Goal: Information Seeking & Learning: Learn about a topic

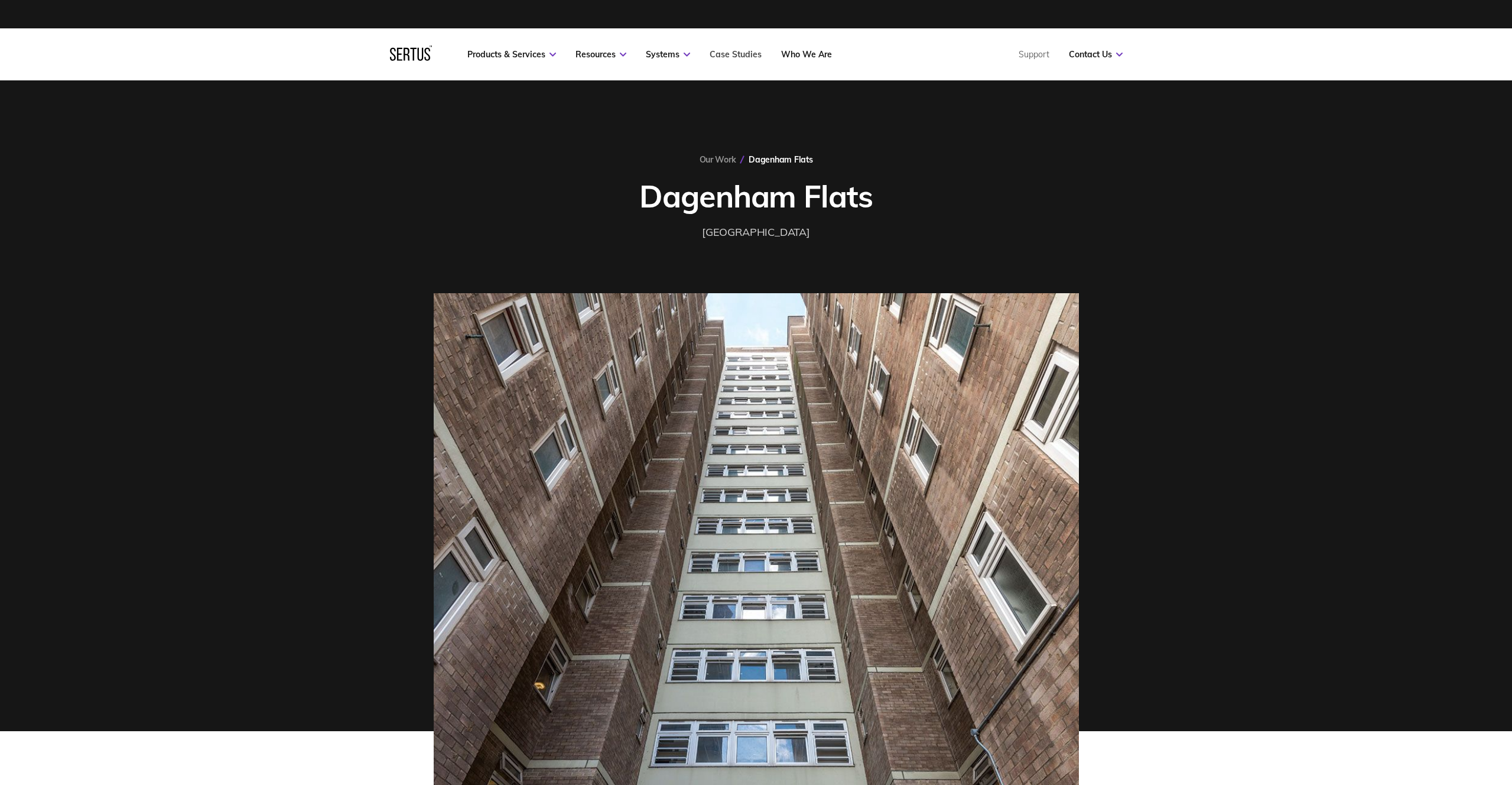
click at [728, 57] on link "Case Studies" at bounding box center [735, 54] width 52 height 11
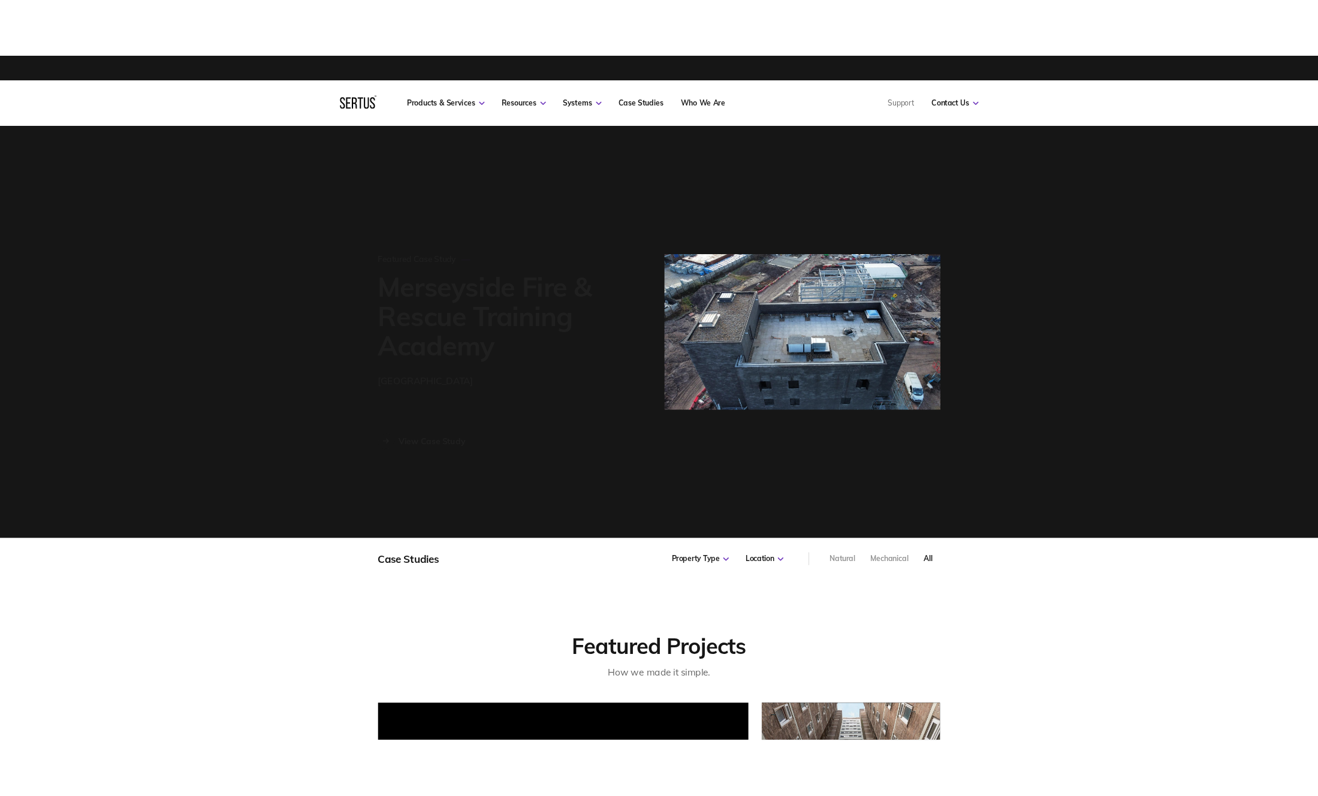
scroll to position [848, 669]
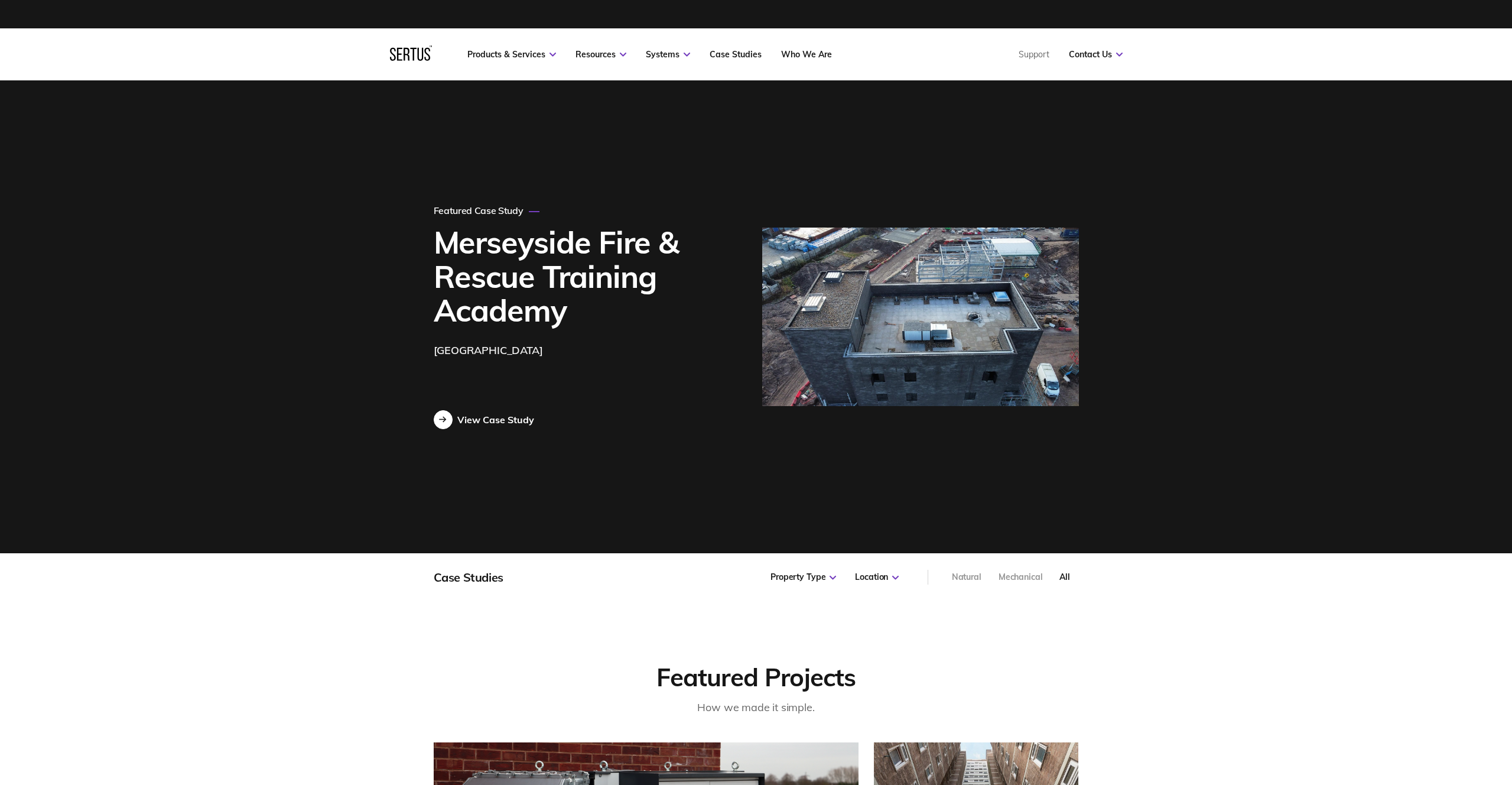
click at [488, 420] on div "View Case Study" at bounding box center [496, 420] width 77 height 12
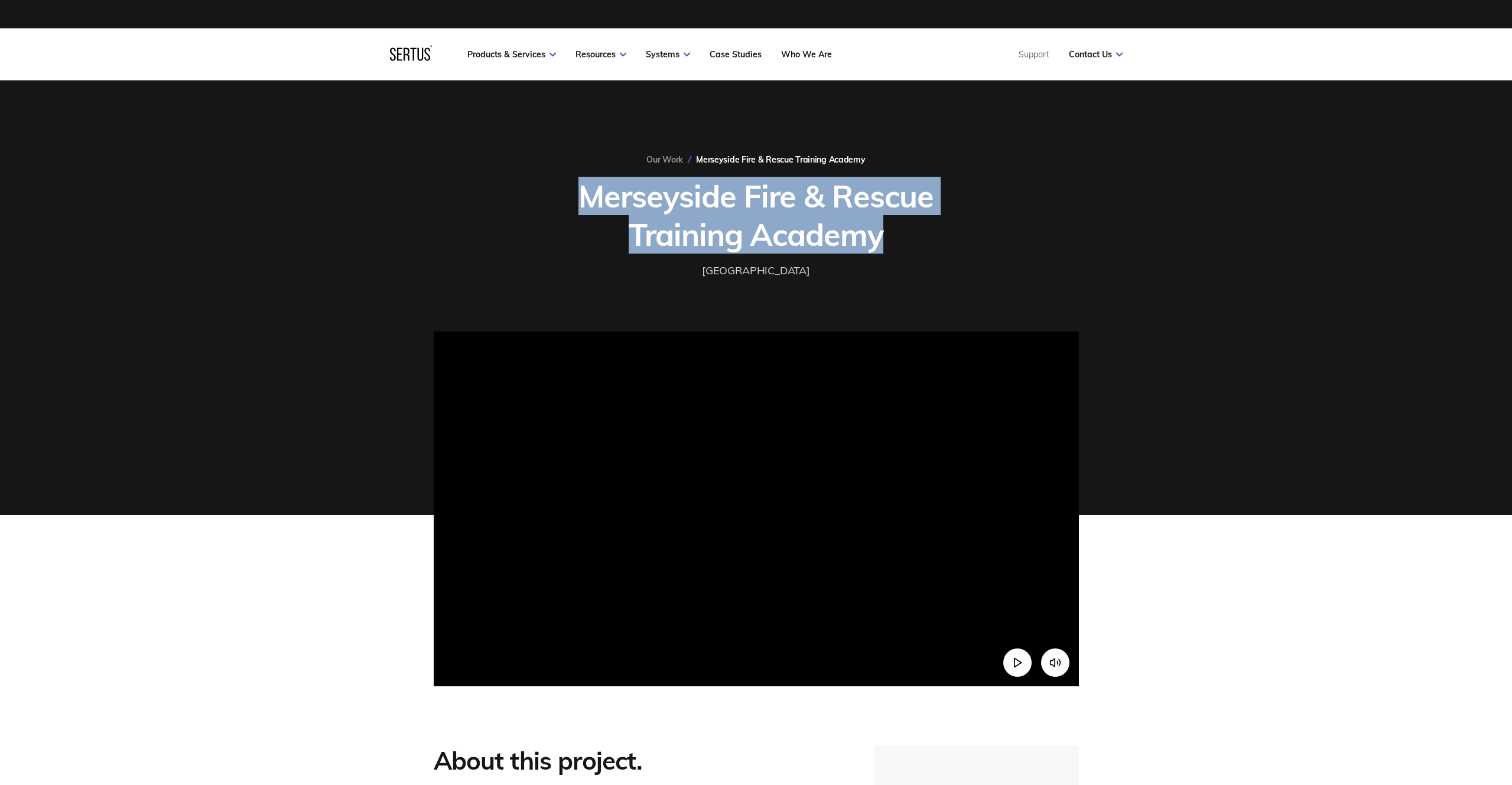
drag, startPoint x: 595, startPoint y: 196, endPoint x: 910, endPoint y: 242, distance: 318.3
click at [910, 242] on h1 "Merseyside Fire & Rescue Training Academy" at bounding box center [757, 215] width 384 height 77
copy h1 "Merseyside Fire & Rescue Training Academy"
drag, startPoint x: 993, startPoint y: 136, endPoint x: 951, endPoint y: 132, distance: 42.2
click at [993, 136] on div "Our Work Merseyside Fire & Rescue Training Academy Merseyside Fire & Rescue Tra…" at bounding box center [756, 298] width 1512 height 435
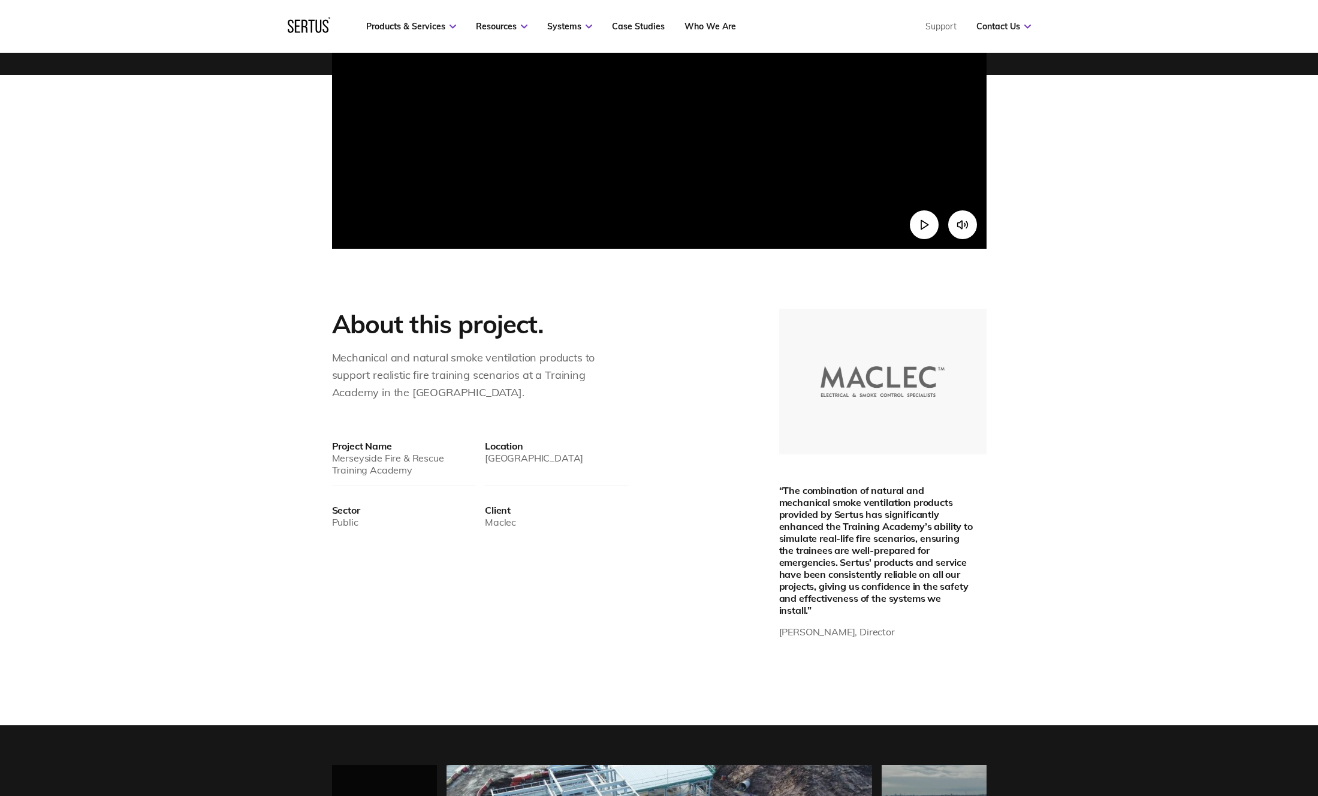
scroll to position [474, 0]
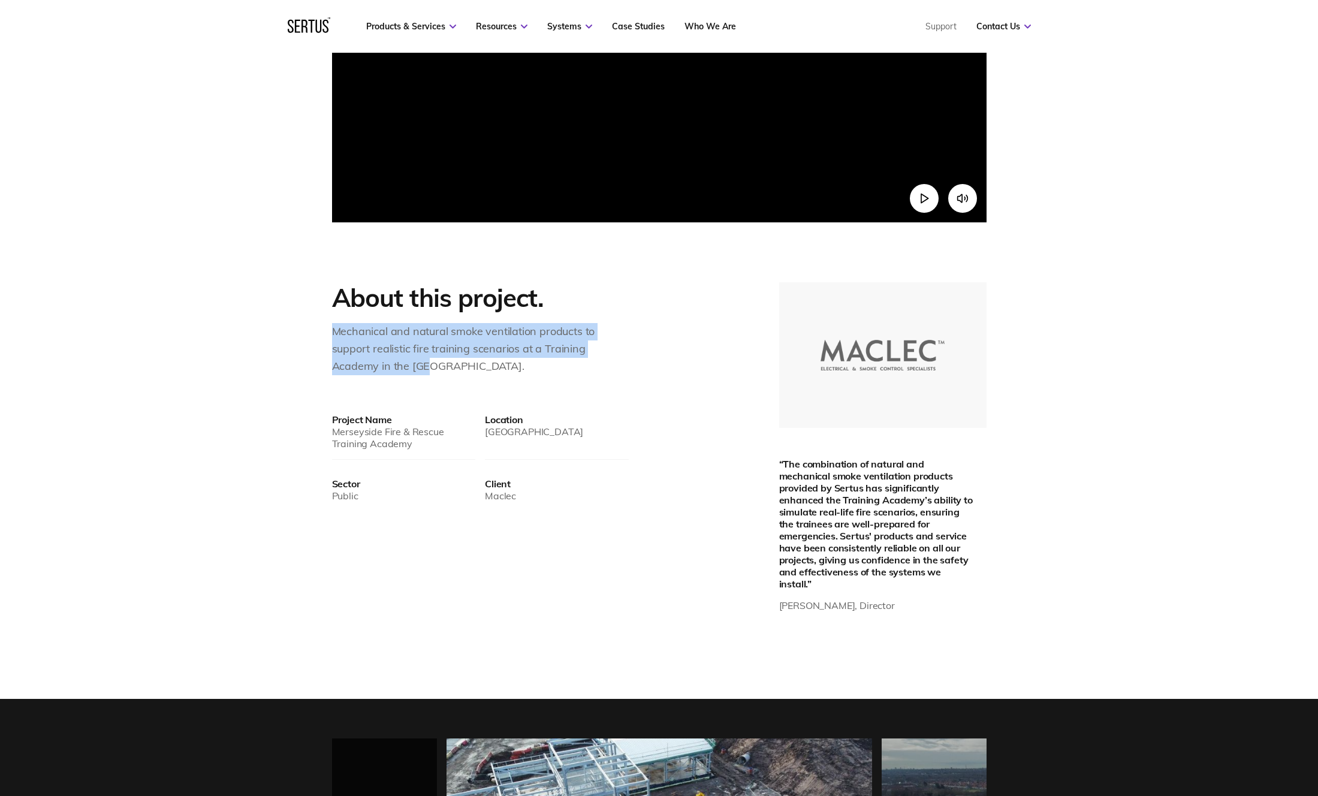
drag, startPoint x: 333, startPoint y: 331, endPoint x: 478, endPoint y: 361, distance: 148.7
click at [478, 361] on div "Mechanical and natural smoke ventilation products to support realistic fire tra…" at bounding box center [464, 349] width 264 height 52
copy div "Mechanical and natural smoke ventilation products to support realistic fire tra…"
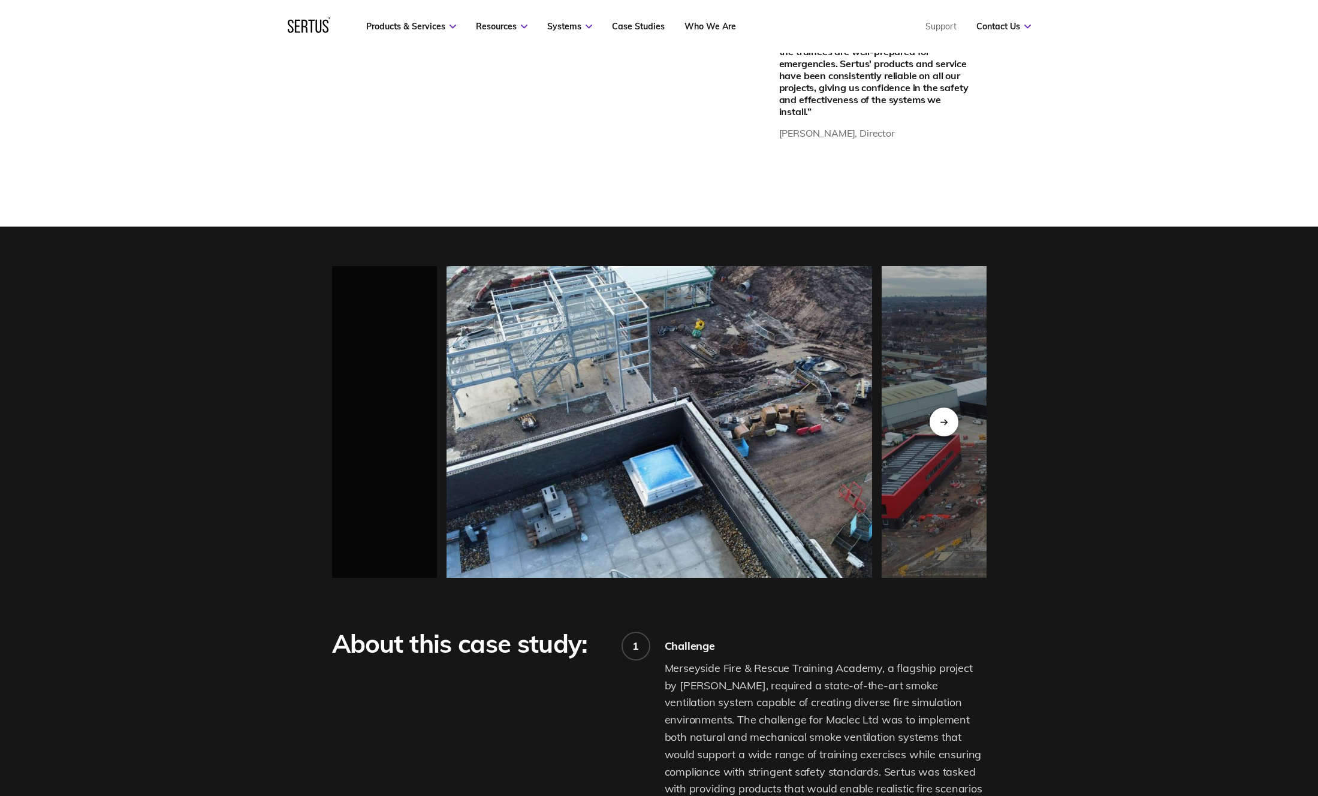
scroll to position [945, 0]
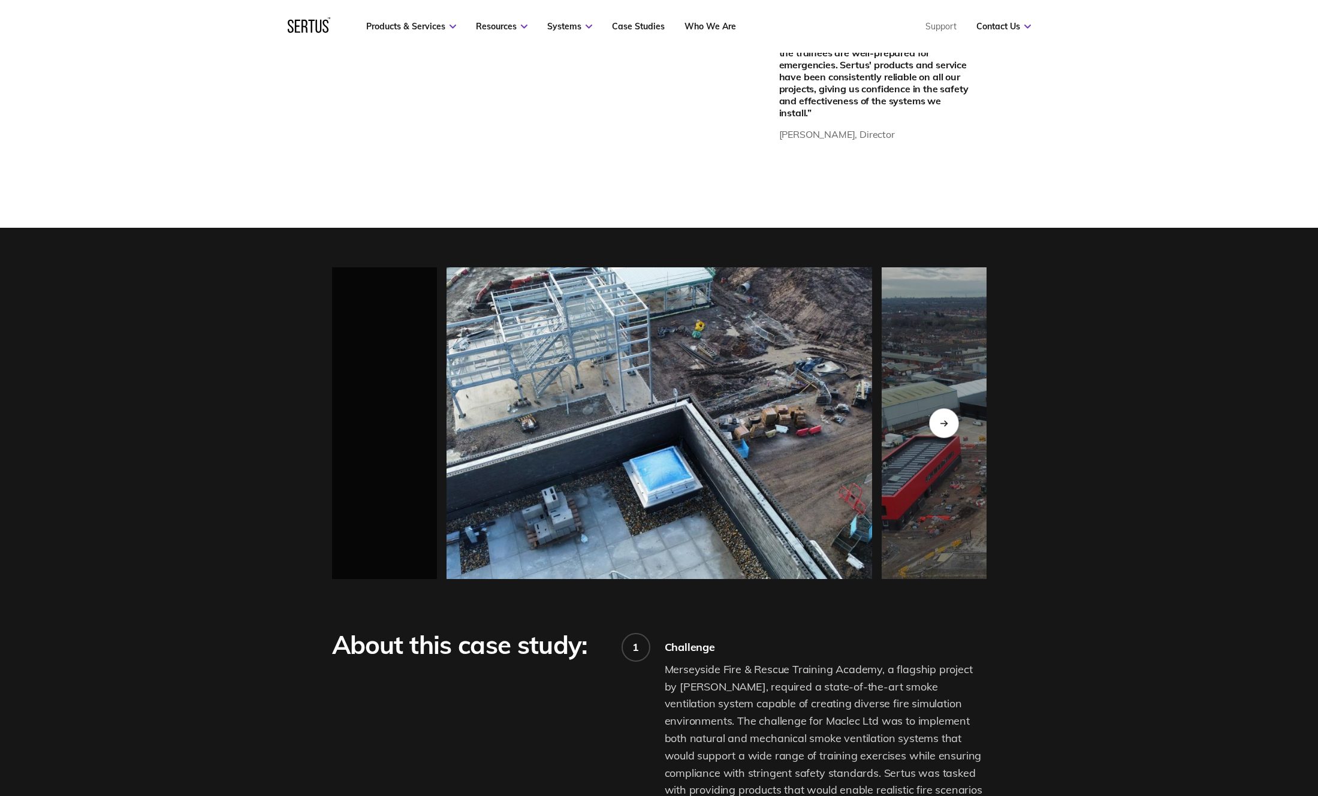
click at [950, 411] on div "Next slide" at bounding box center [943, 422] width 29 height 29
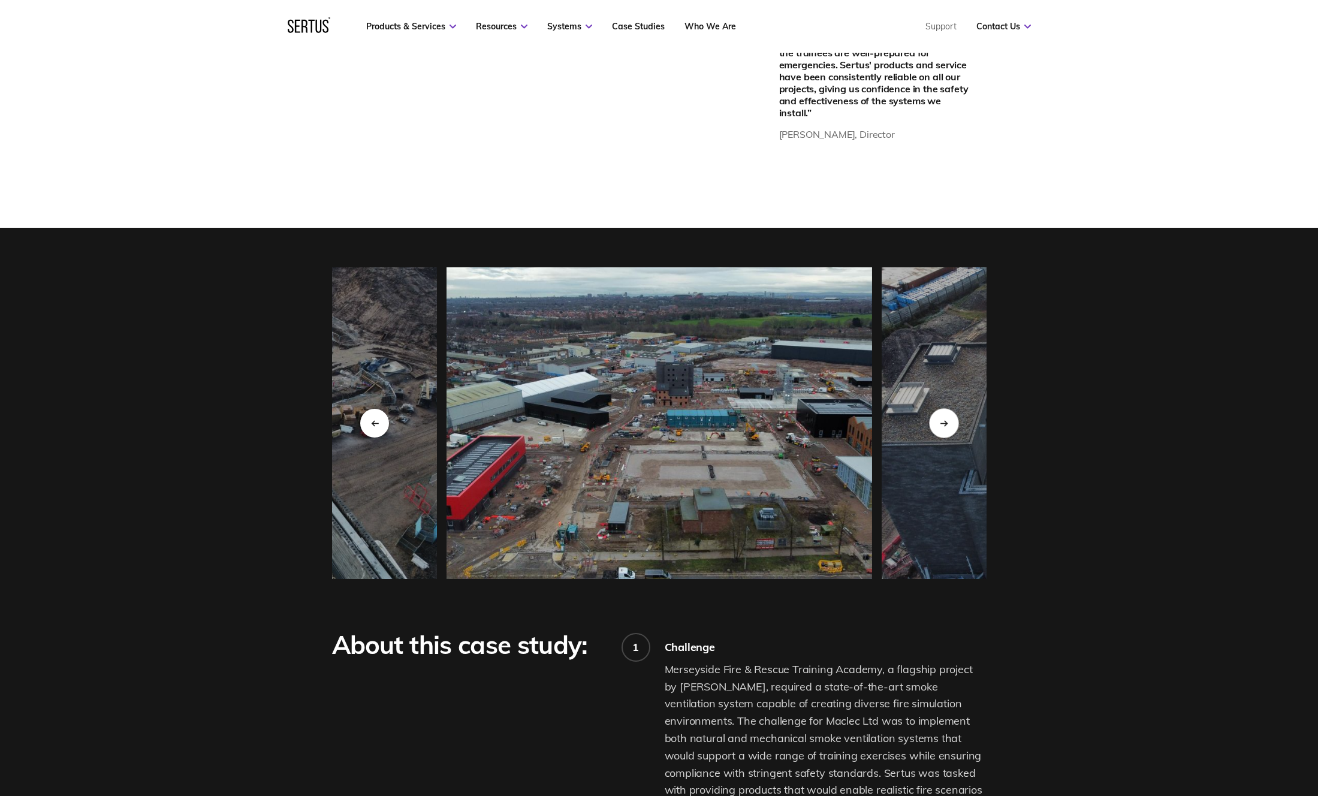
click at [950, 411] on div "Next slide" at bounding box center [943, 422] width 29 height 29
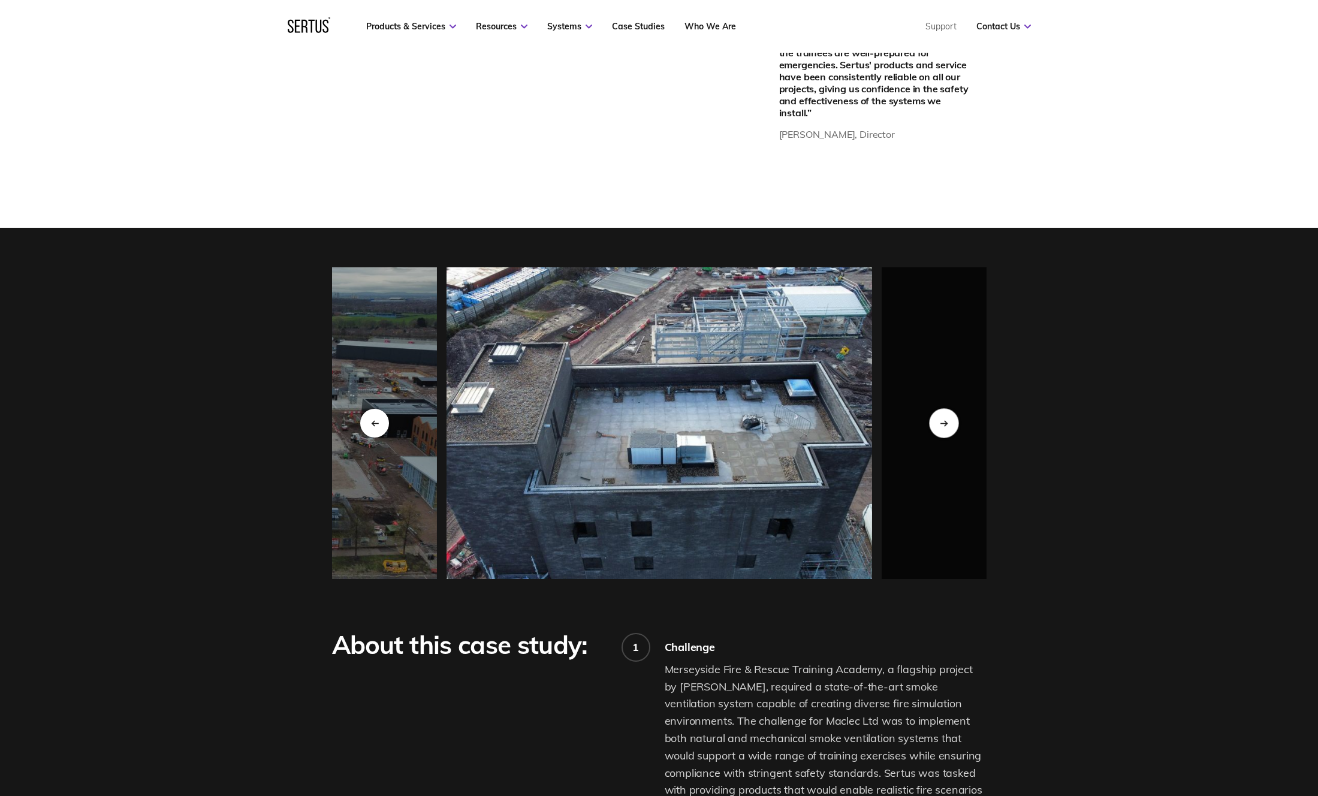
click at [950, 411] on div "Next slide" at bounding box center [943, 422] width 29 height 29
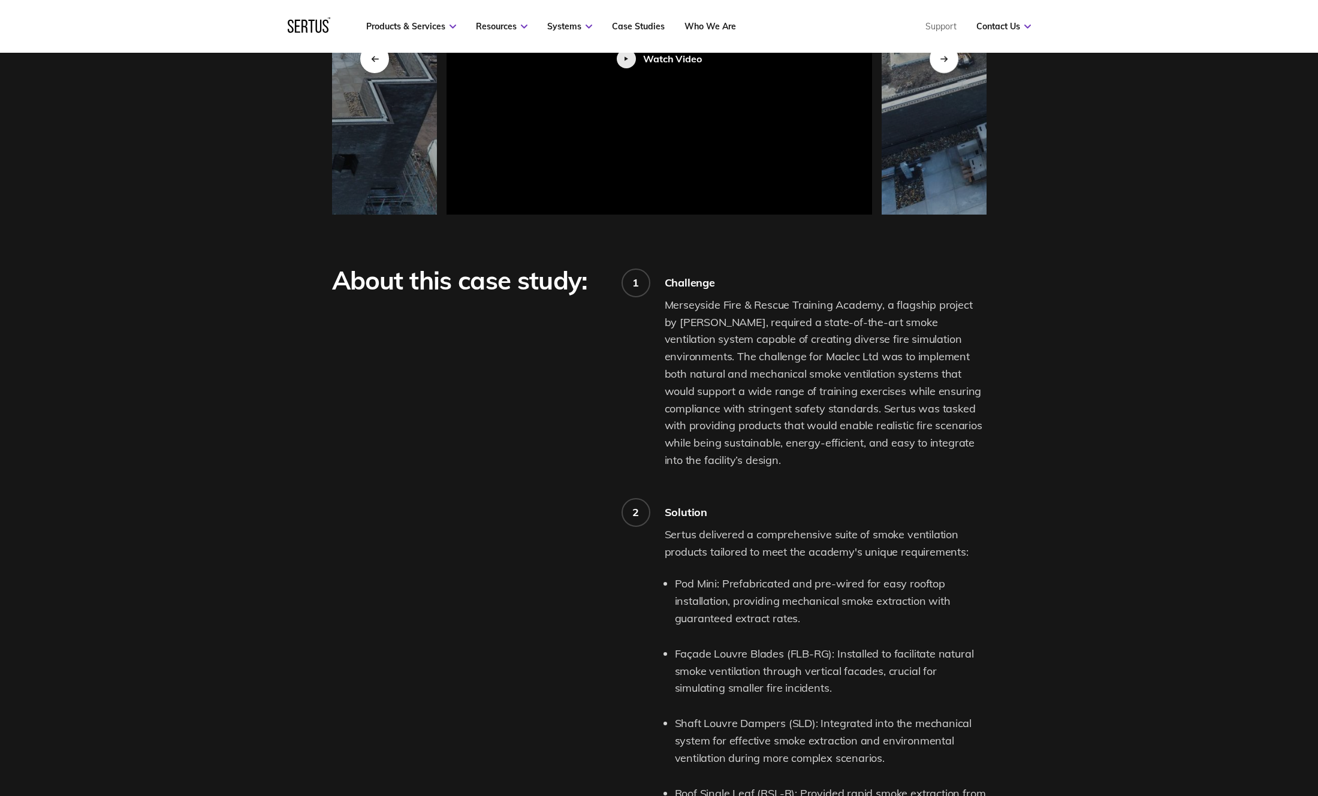
scroll to position [1310, 0]
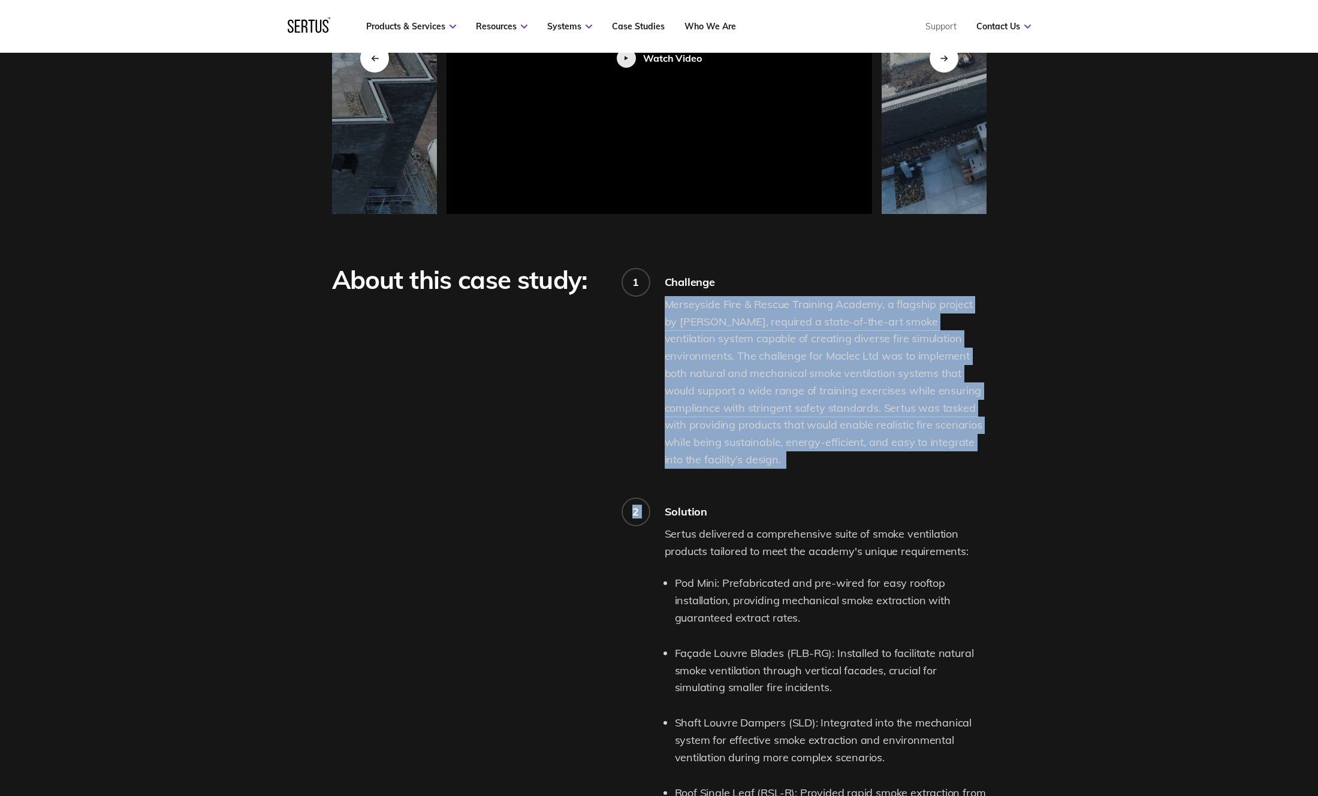
drag, startPoint x: 667, startPoint y: 292, endPoint x: 839, endPoint y: 465, distance: 243.8
drag, startPoint x: 749, startPoint y: 451, endPoint x: 669, endPoint y: 290, distance: 179.9
click at [669, 296] on p "Merseyside Fire & Rescue Training Academy, a flagship project by [PERSON_NAME],…" at bounding box center [826, 382] width 322 height 173
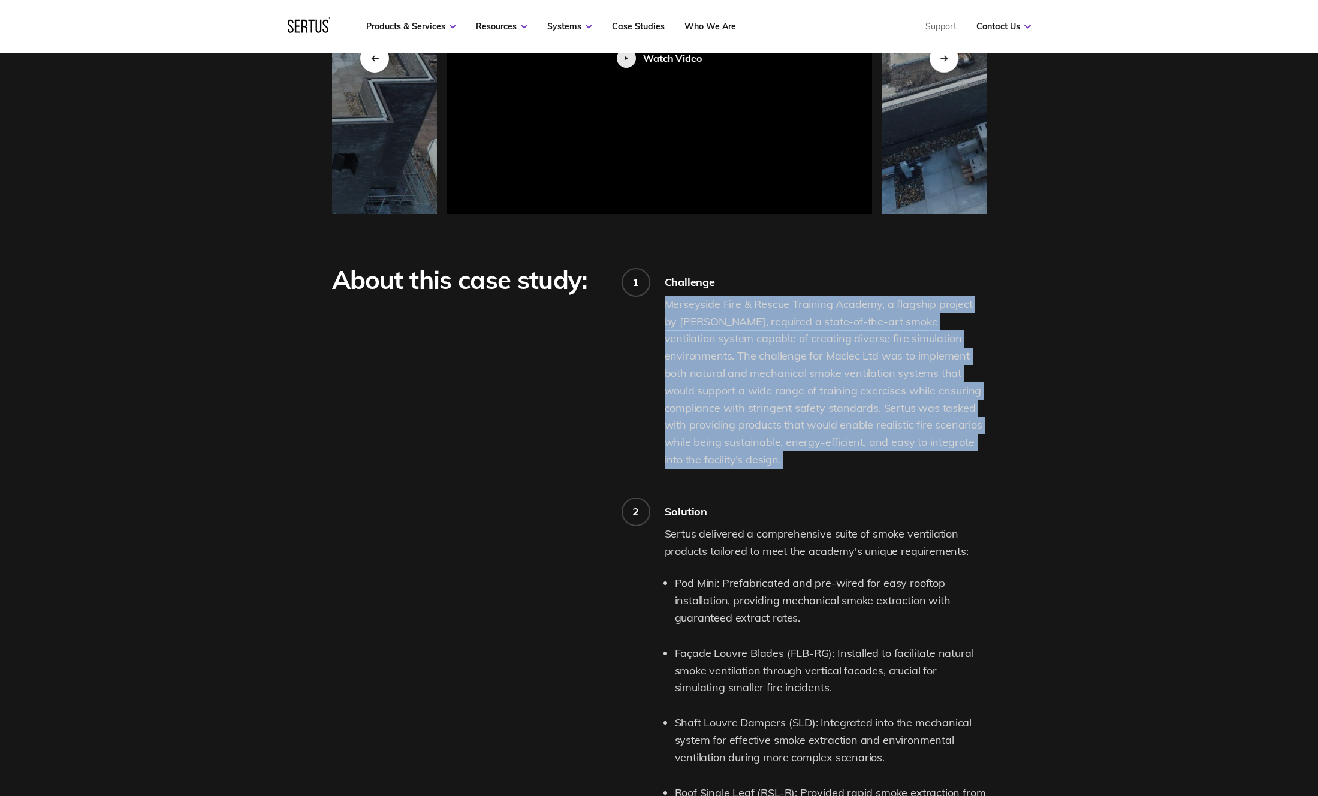
copy p "Merseyside Fire & Rescue Training Academy, a flagship project by [PERSON_NAME],…"
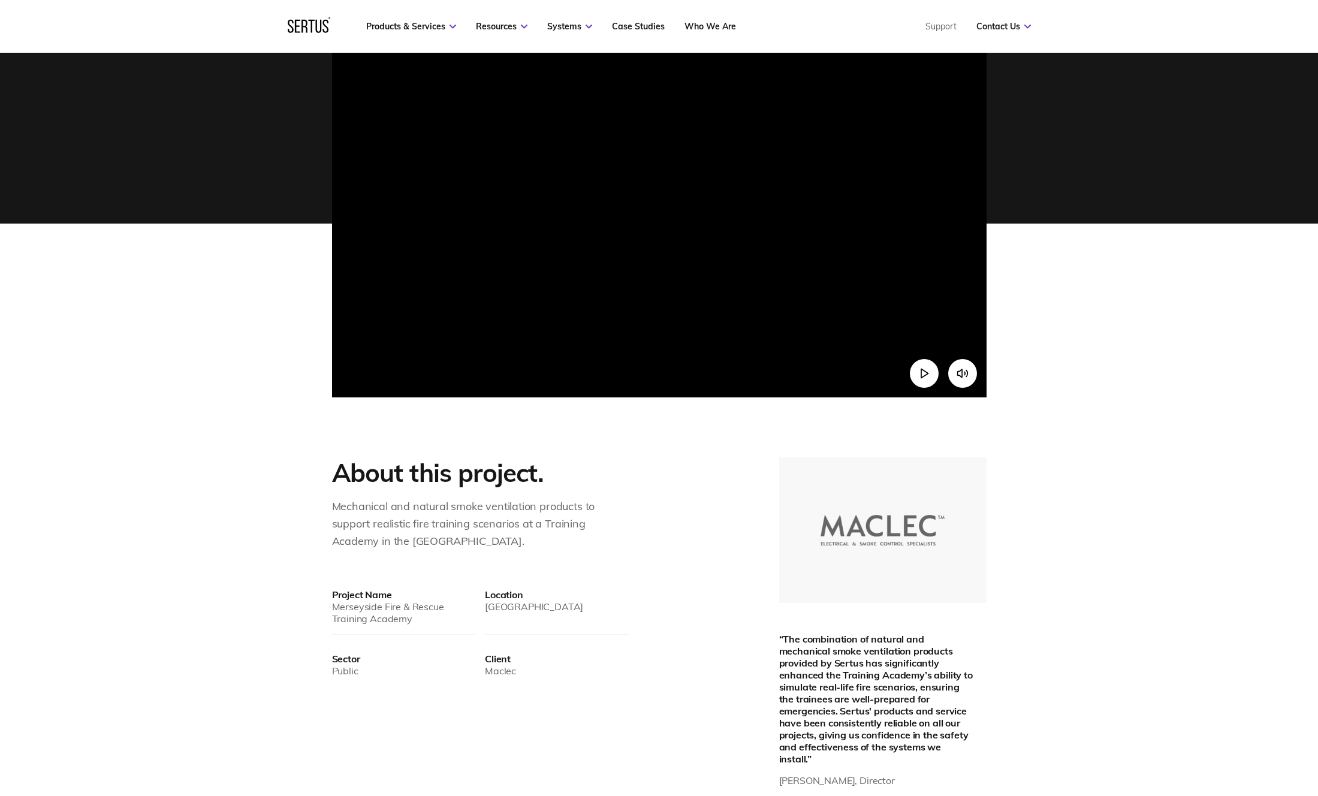
scroll to position [290, 0]
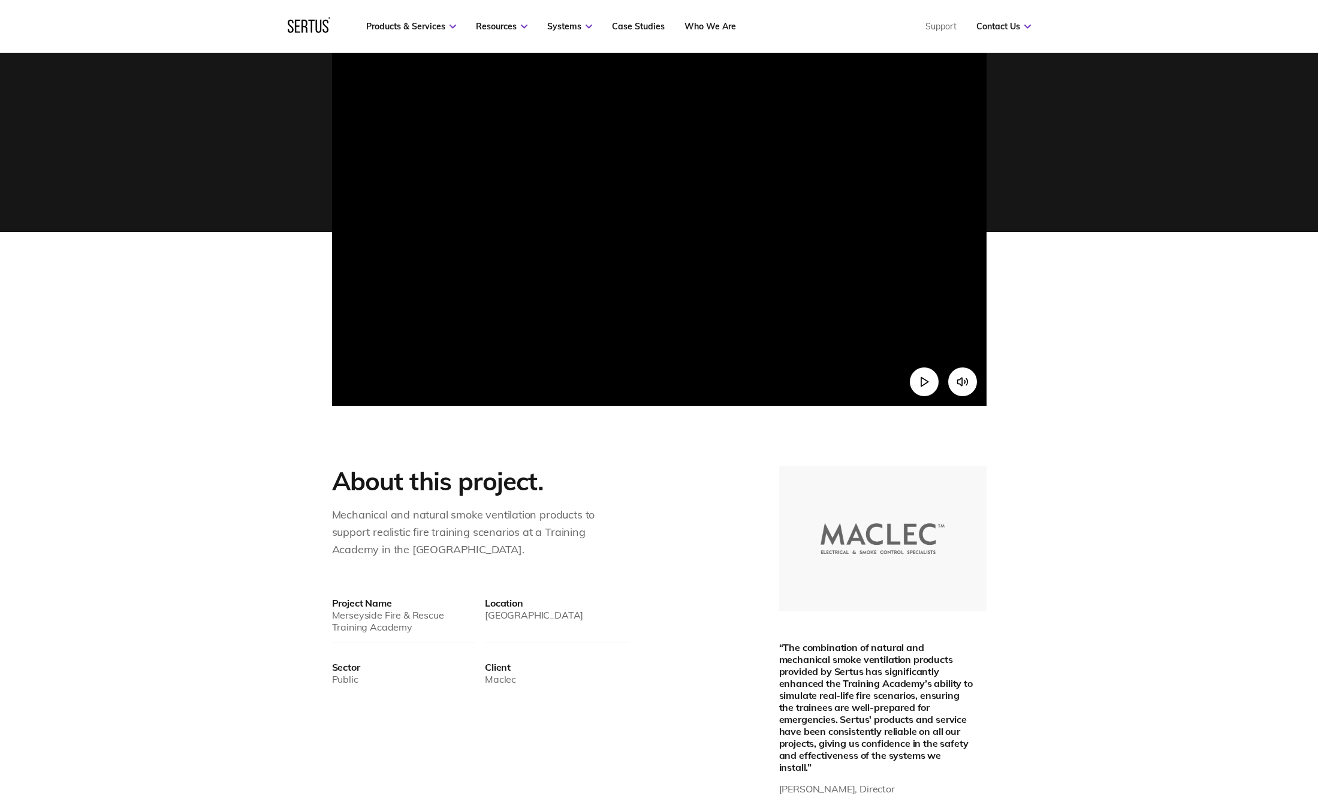
click at [1106, 573] on div "About this project. Mechanical and natural smoke ventilation products to suppor…" at bounding box center [659, 674] width 1318 height 417
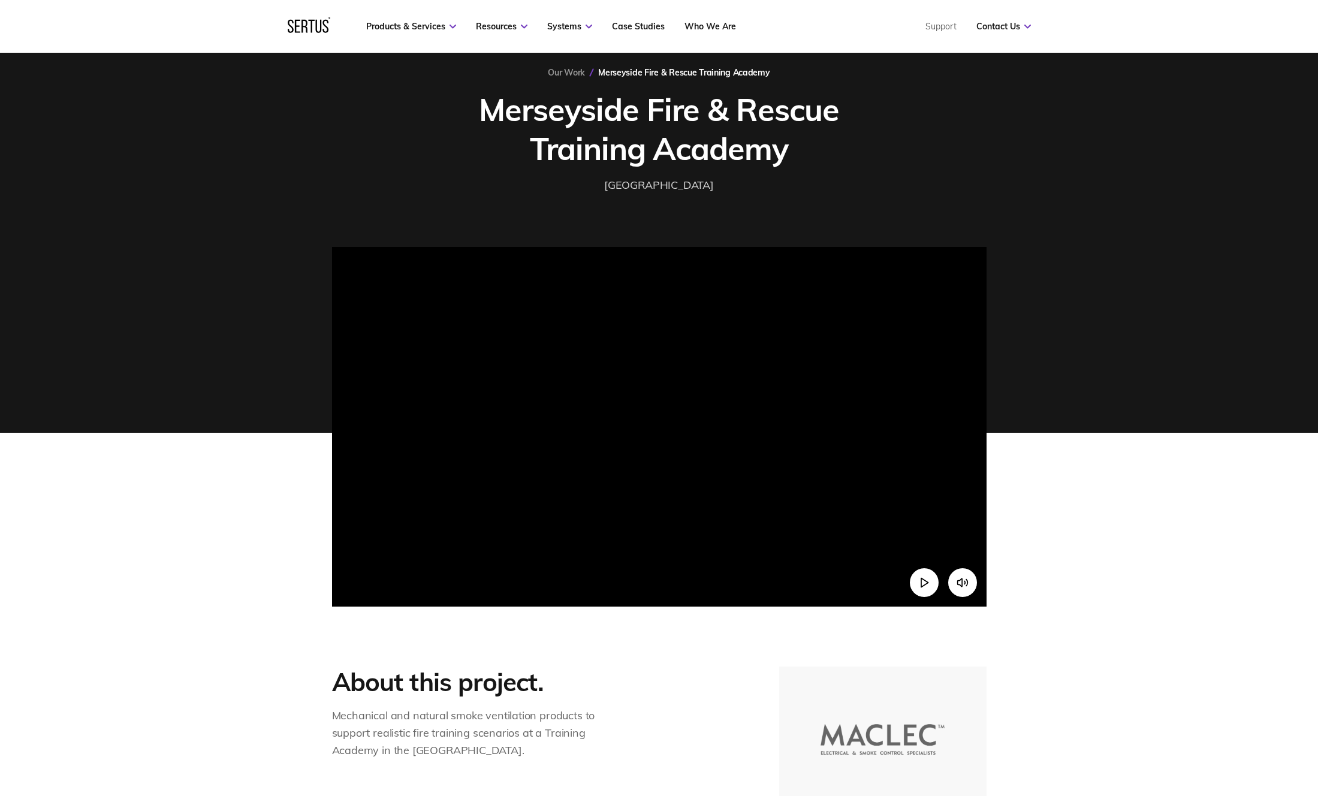
scroll to position [0, 0]
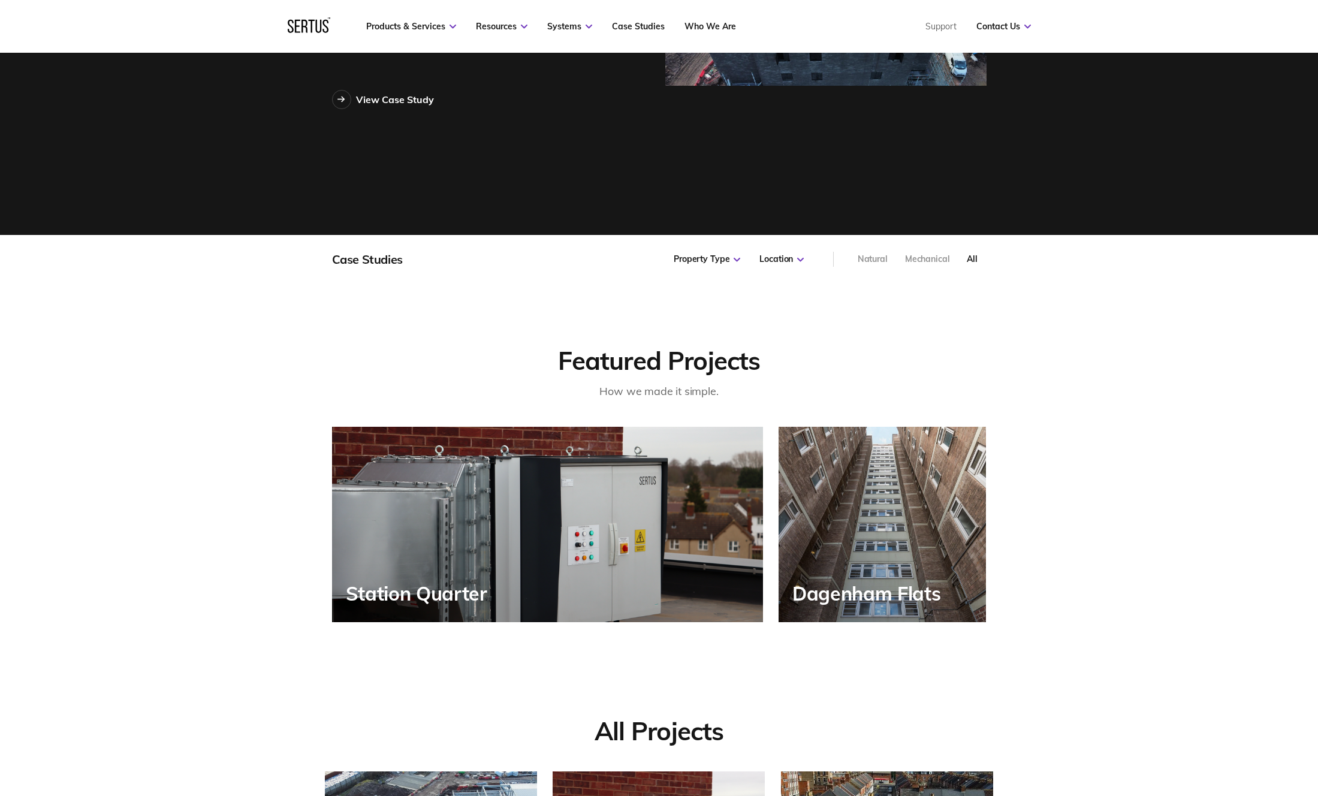
scroll to position [374, 0]
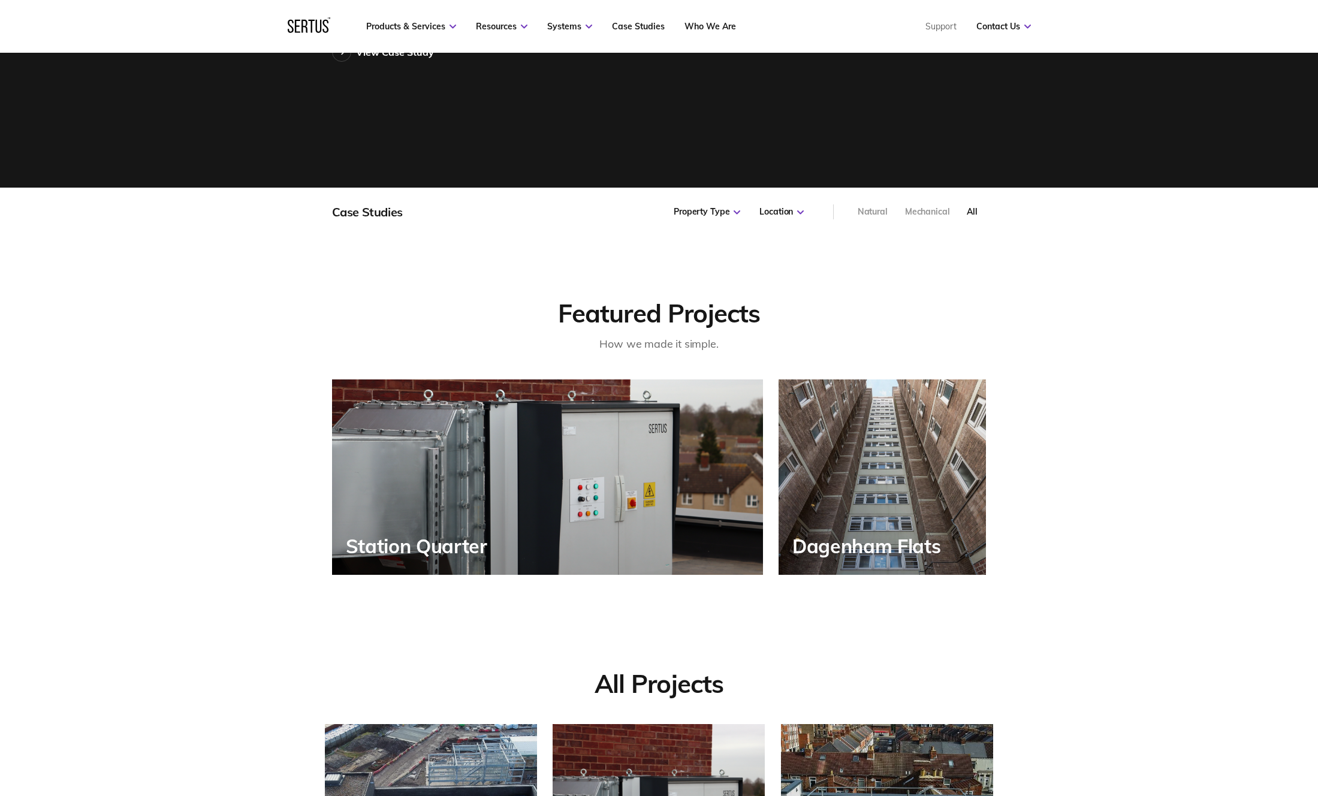
click at [484, 552] on div "Station Quarter" at bounding box center [419, 546] width 147 height 22
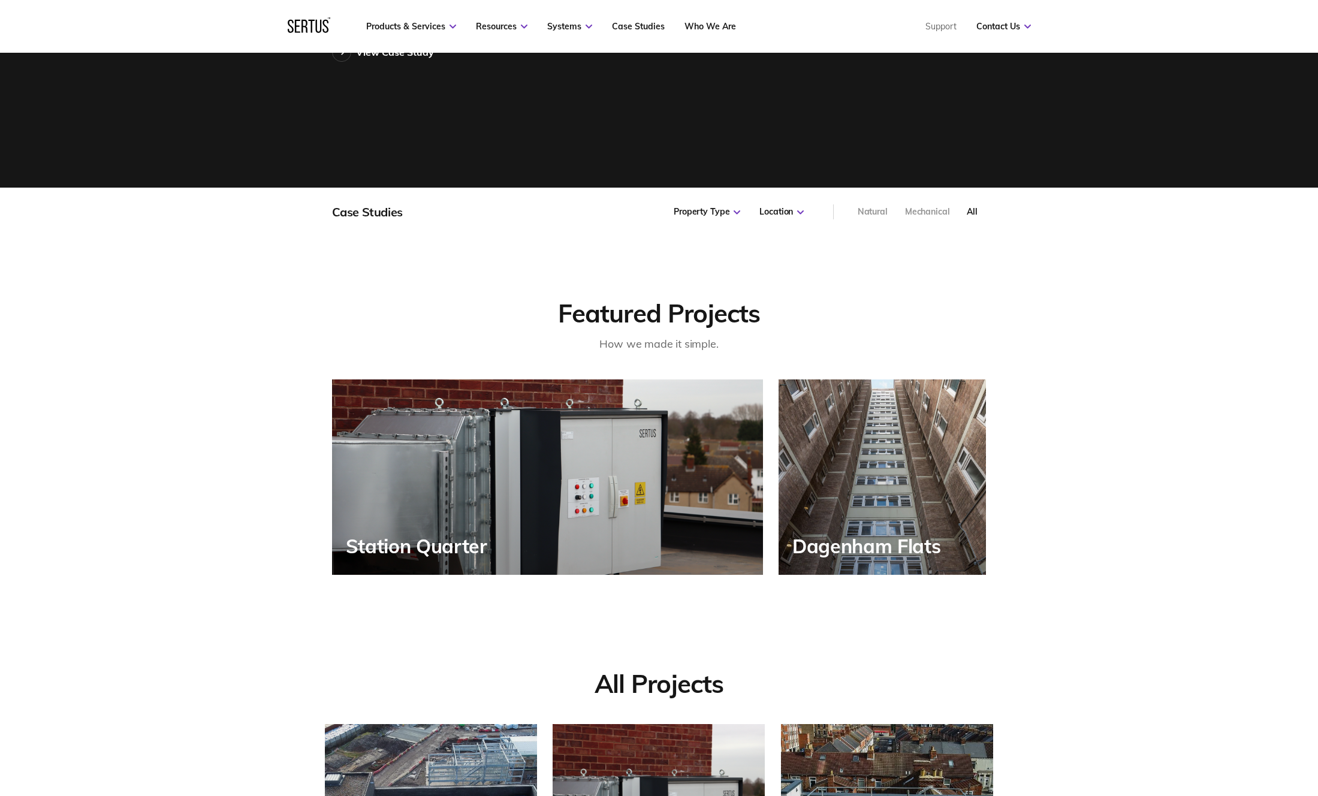
click at [826, 418] on div "Dagenham Flats" at bounding box center [883, 477] width 208 height 195
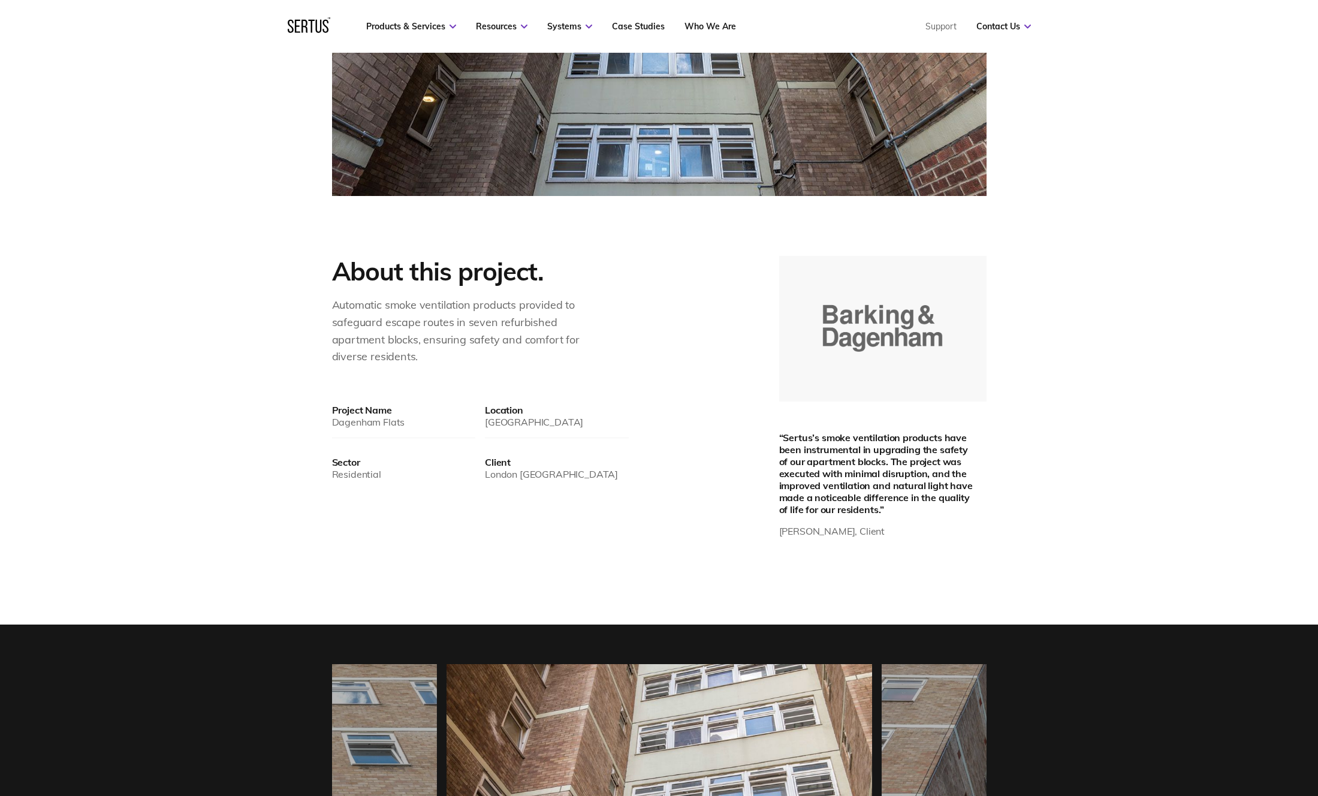
scroll to position [636, 0]
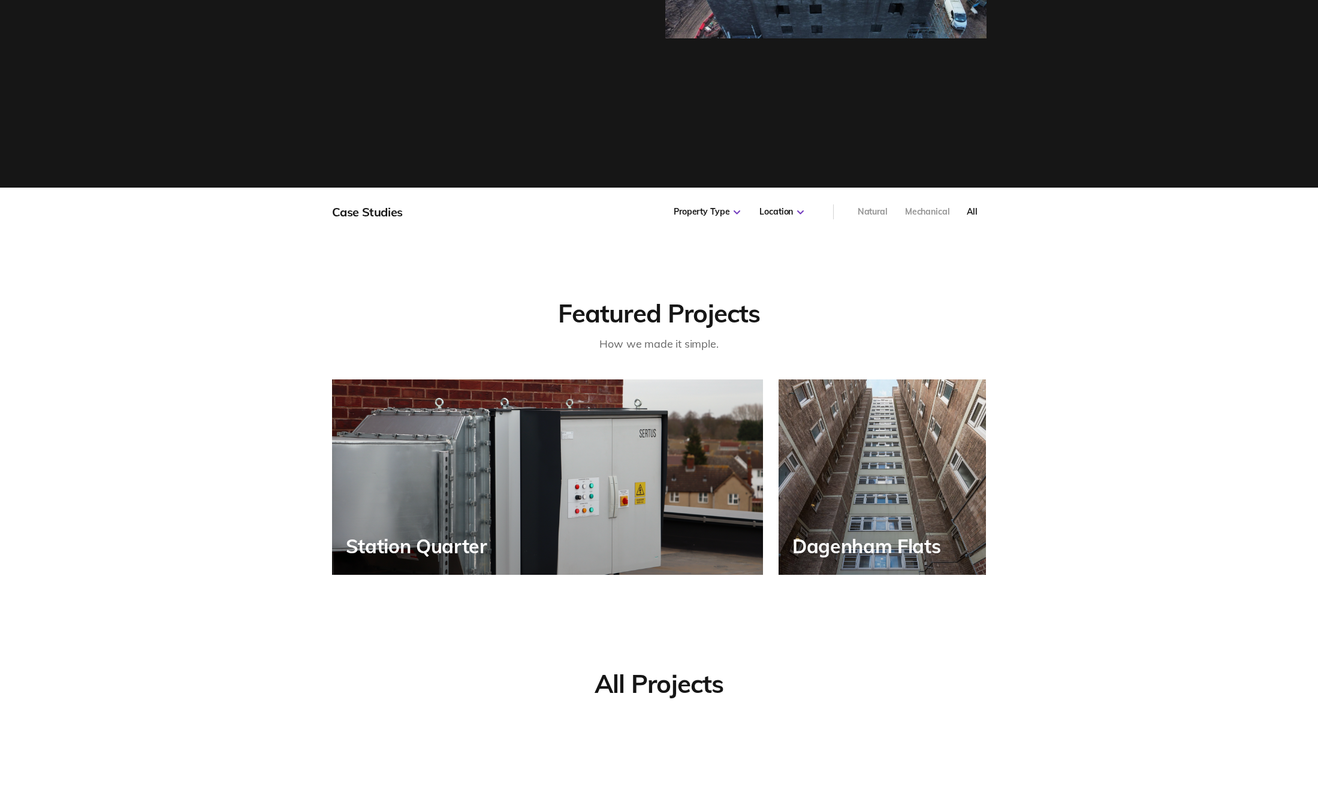
scroll to position [264, 669]
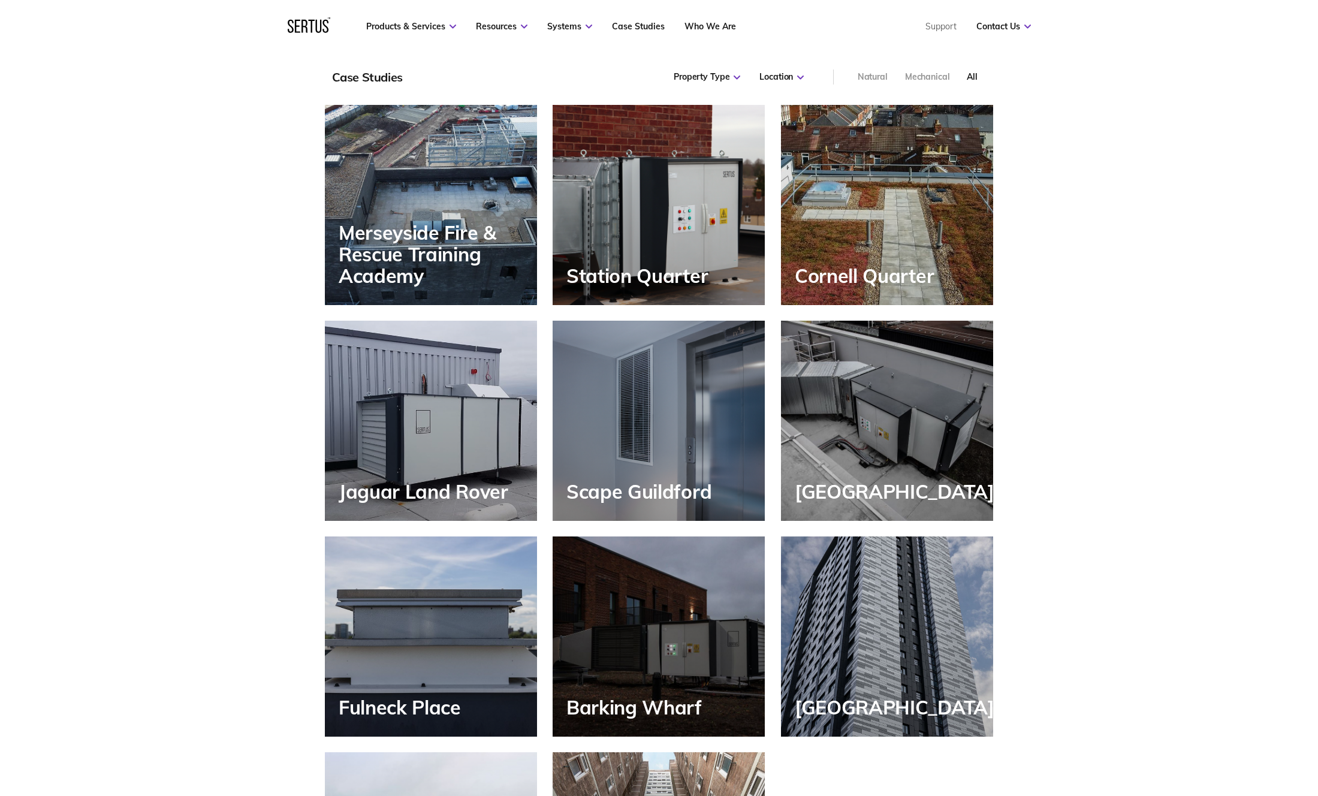
click at [886, 198] on div "Cornell Quarter" at bounding box center [887, 205] width 212 height 200
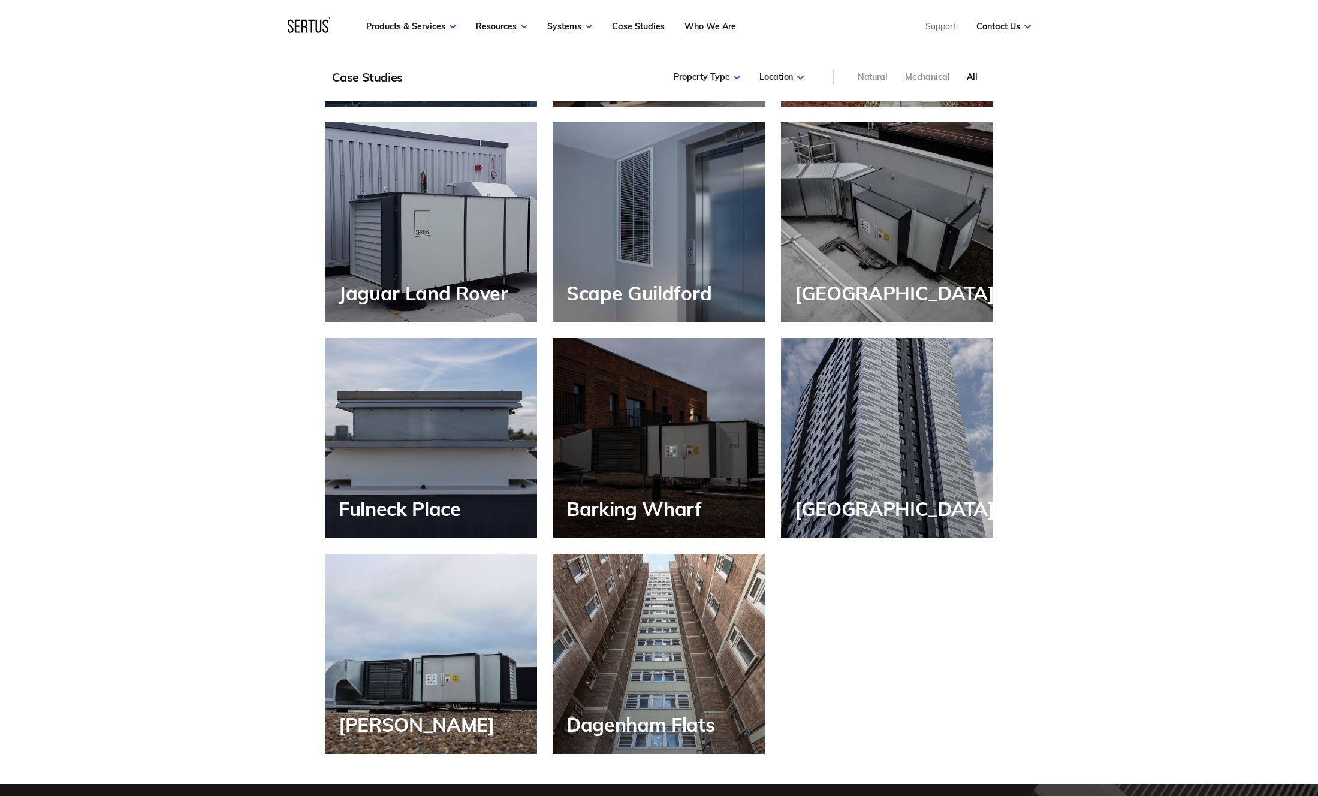
click at [393, 207] on div "Jaguar Land Rover" at bounding box center [431, 222] width 212 height 200
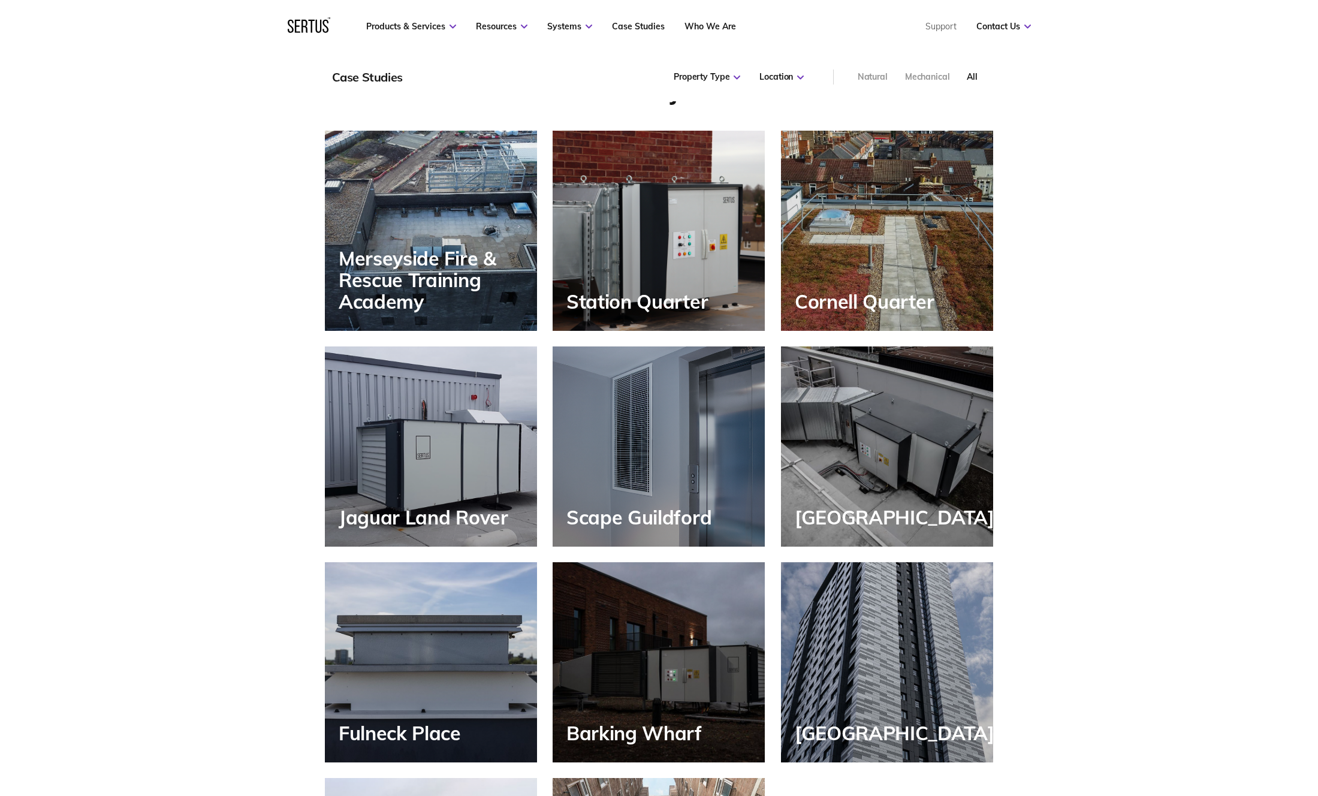
click at [701, 410] on div "Scape Guildford" at bounding box center [659, 447] width 212 height 200
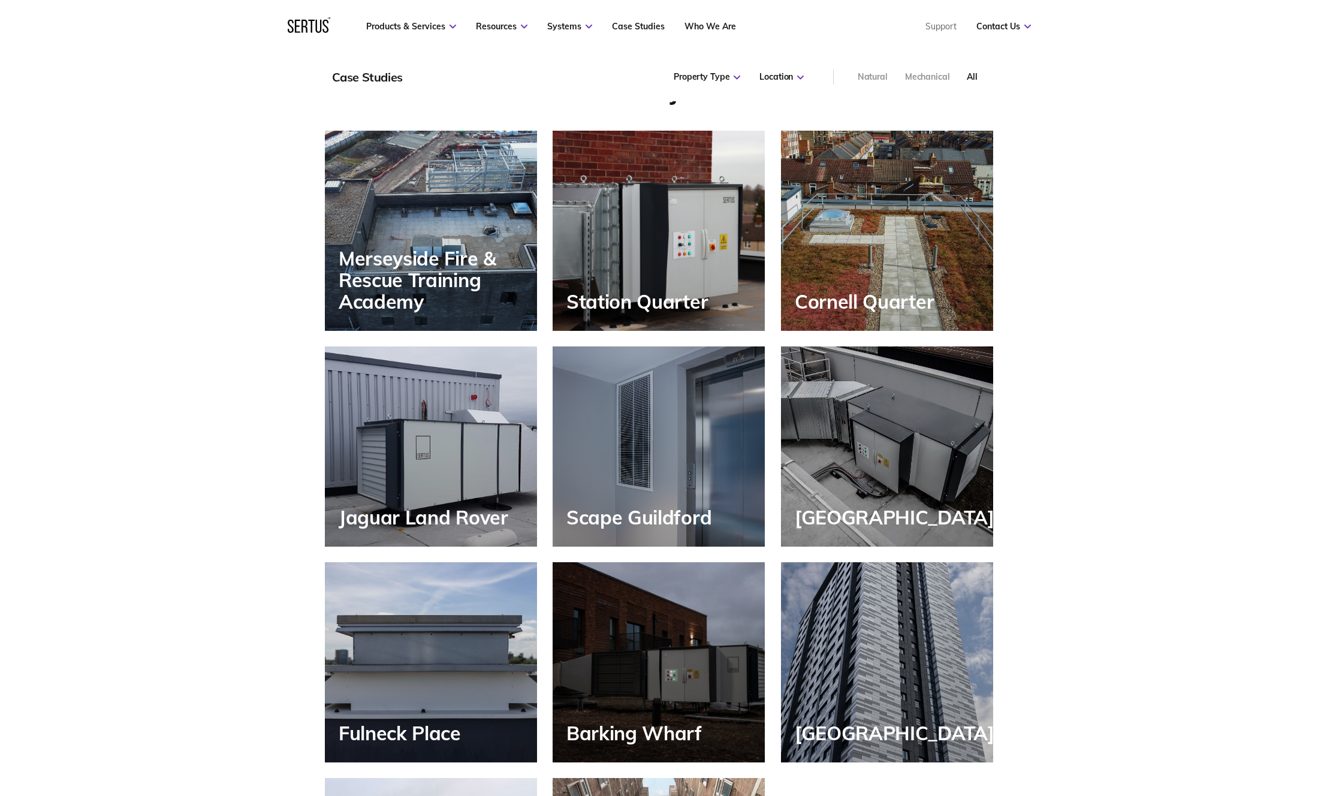
click at [938, 419] on div "[GEOGRAPHIC_DATA]" at bounding box center [887, 447] width 212 height 200
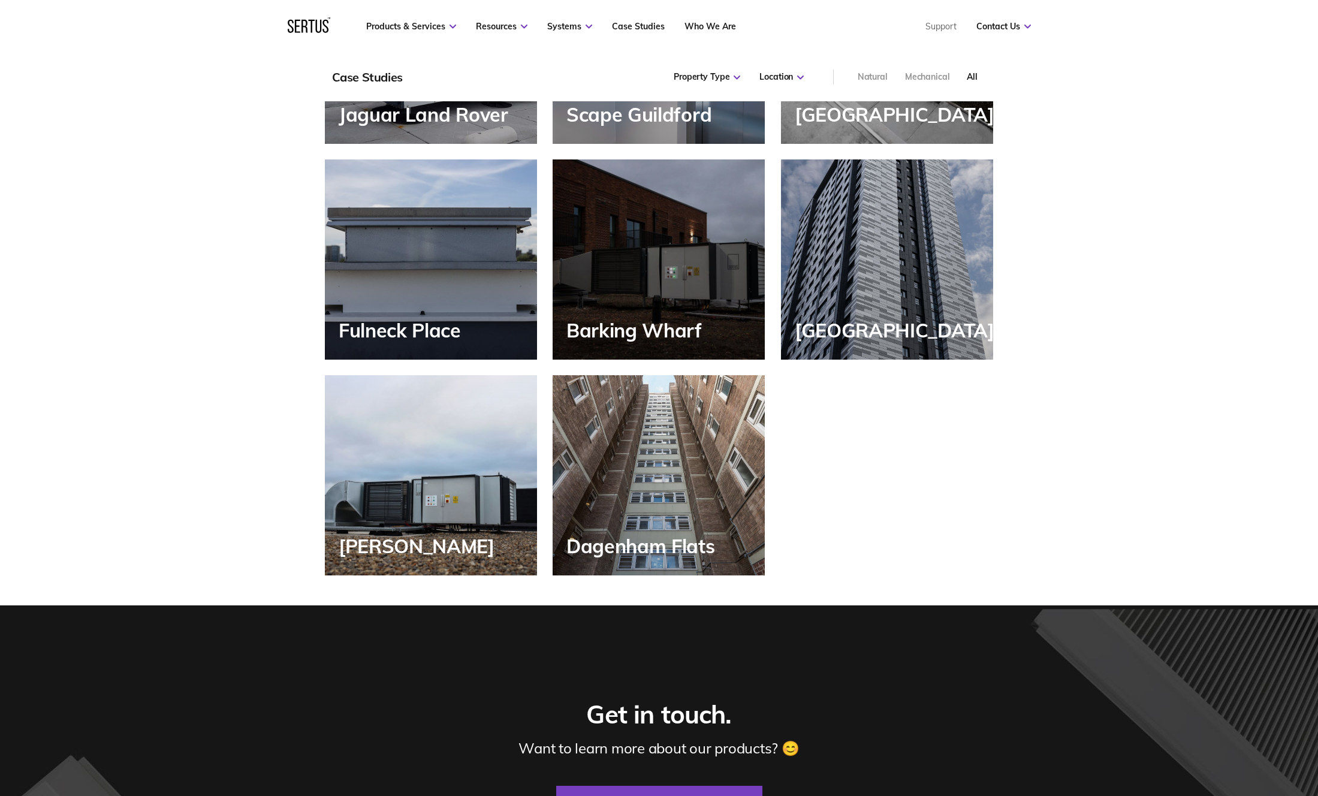
click at [405, 246] on div "Fulneck Place" at bounding box center [431, 259] width 212 height 200
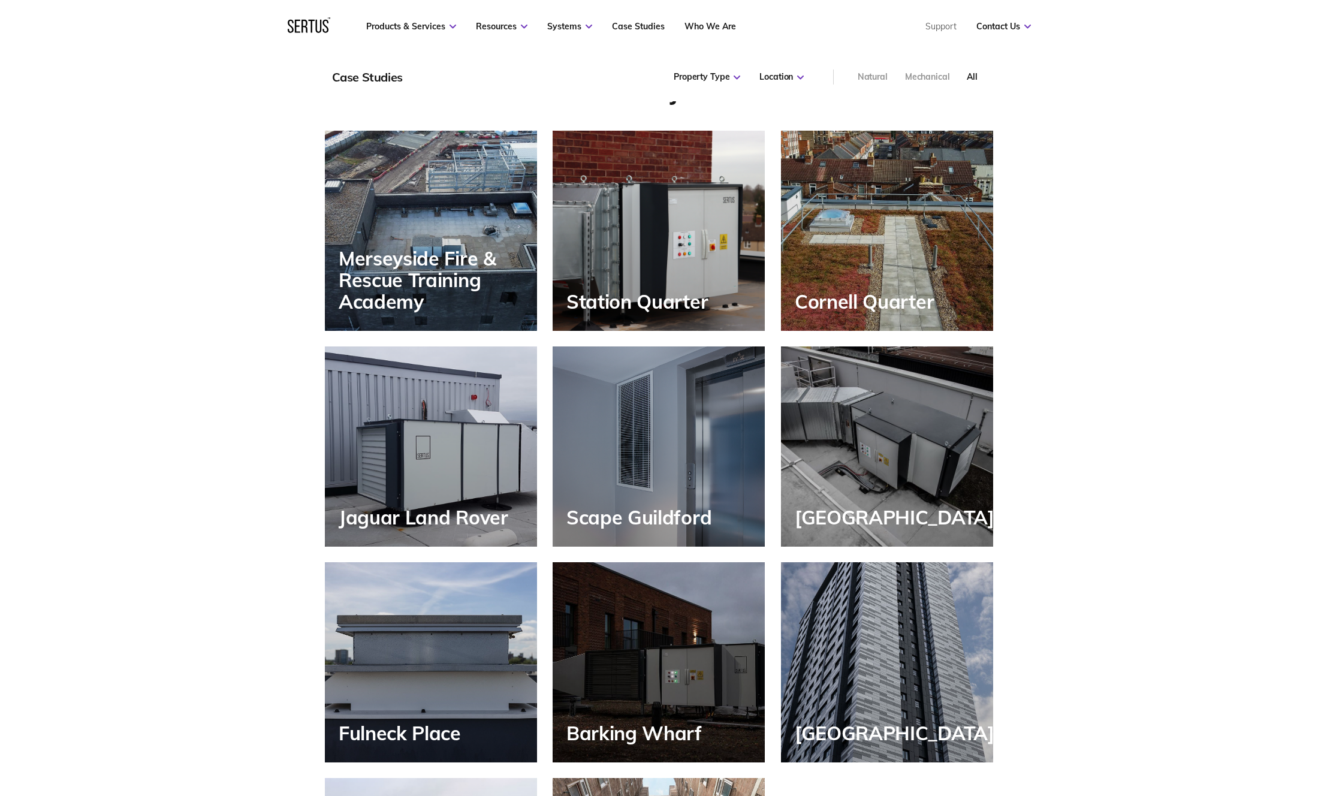
click at [689, 647] on div "Barking Wharf" at bounding box center [659, 662] width 212 height 200
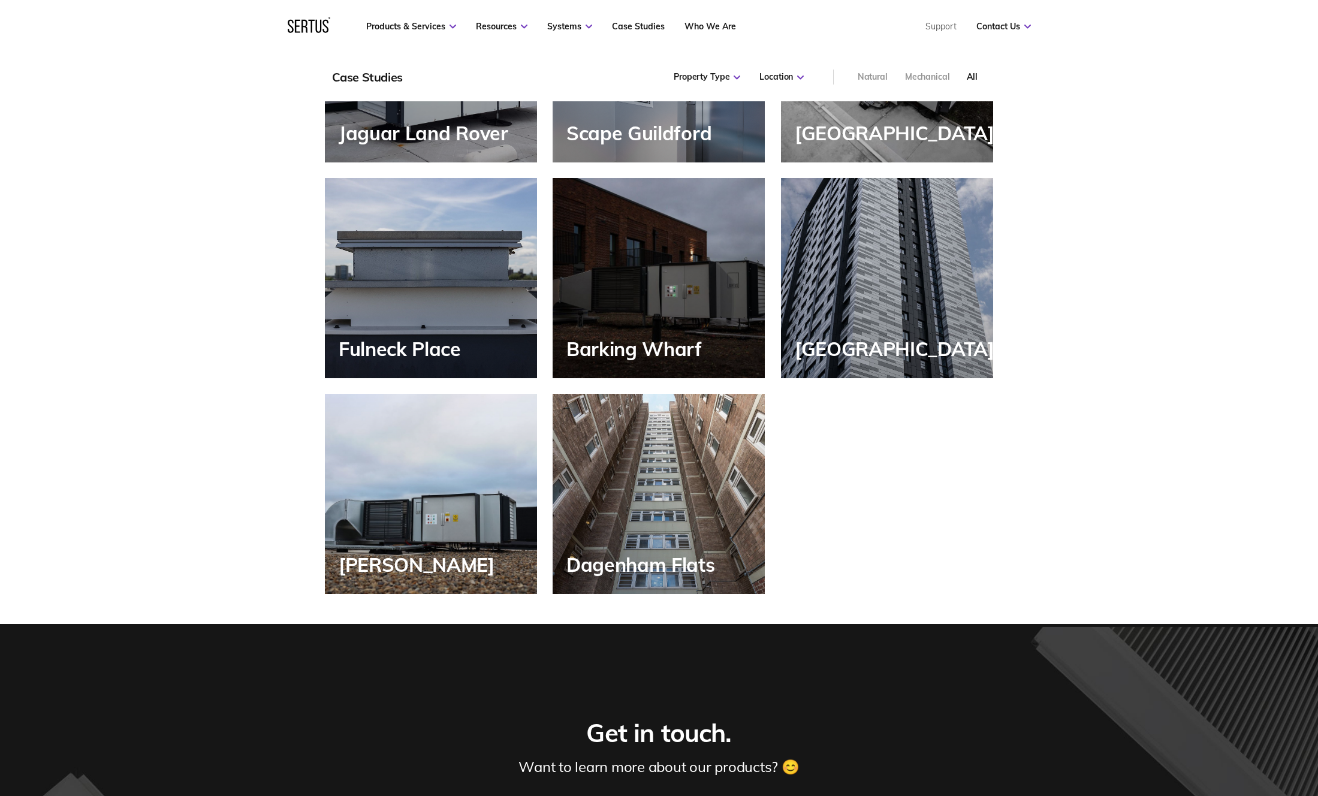
click at [869, 227] on div "[GEOGRAPHIC_DATA]" at bounding box center [887, 278] width 212 height 200
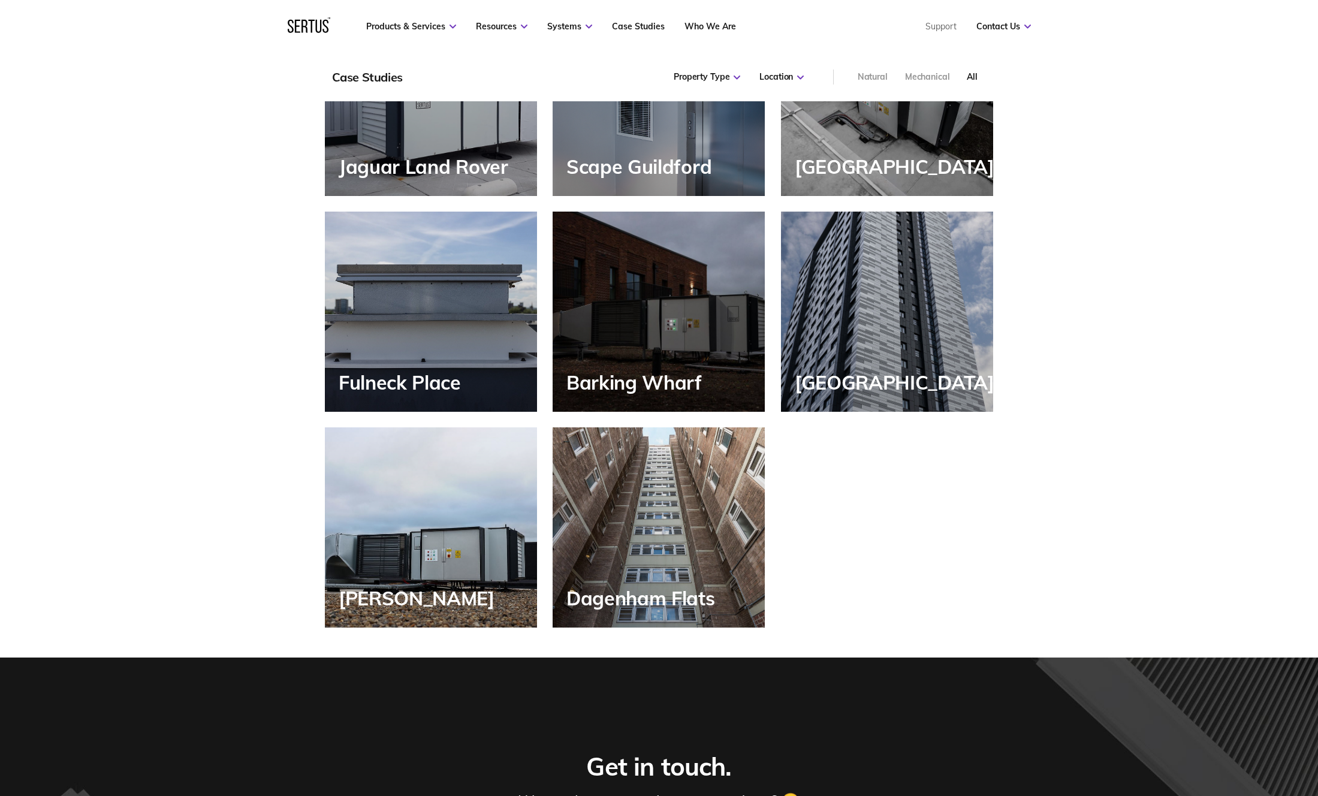
click at [405, 508] on div "[PERSON_NAME]" at bounding box center [431, 527] width 212 height 200
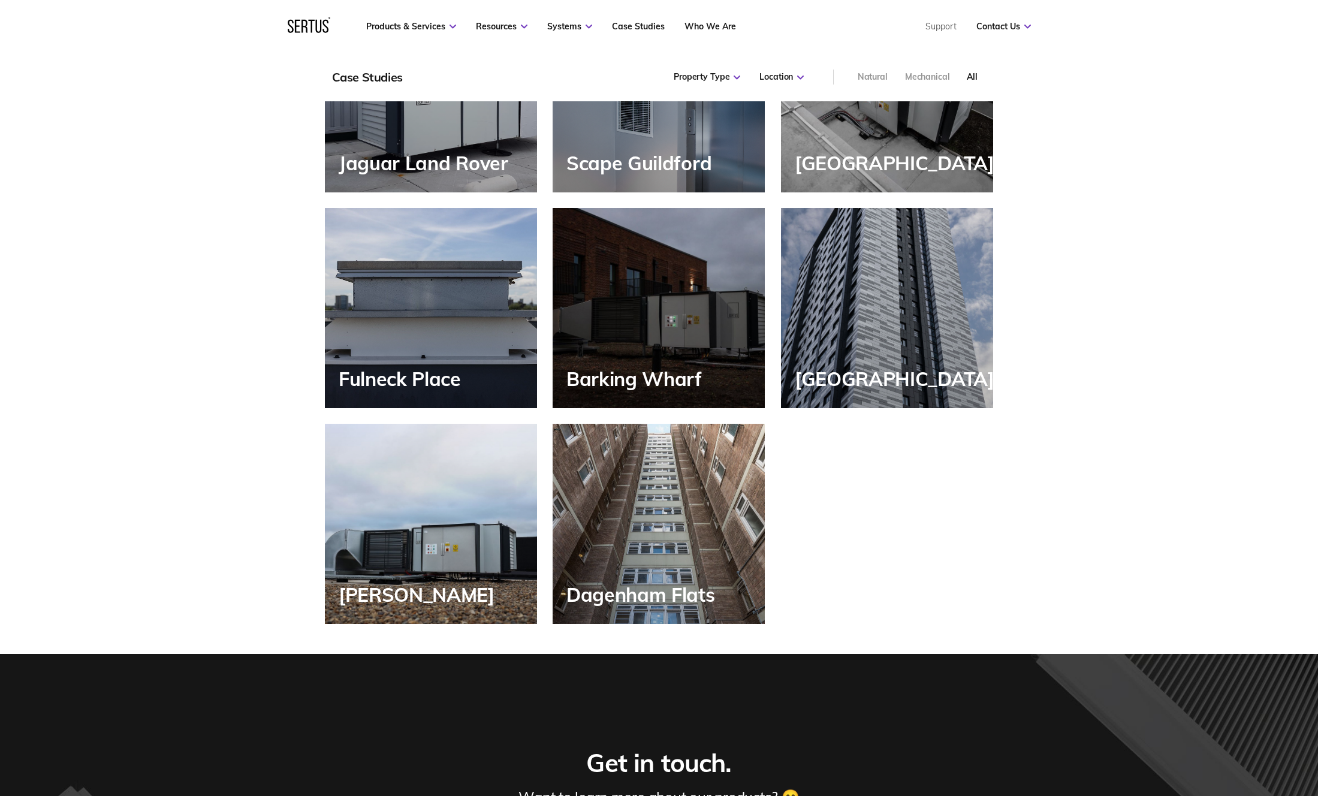
click at [649, 522] on div "Dagenham Flats" at bounding box center [659, 524] width 212 height 200
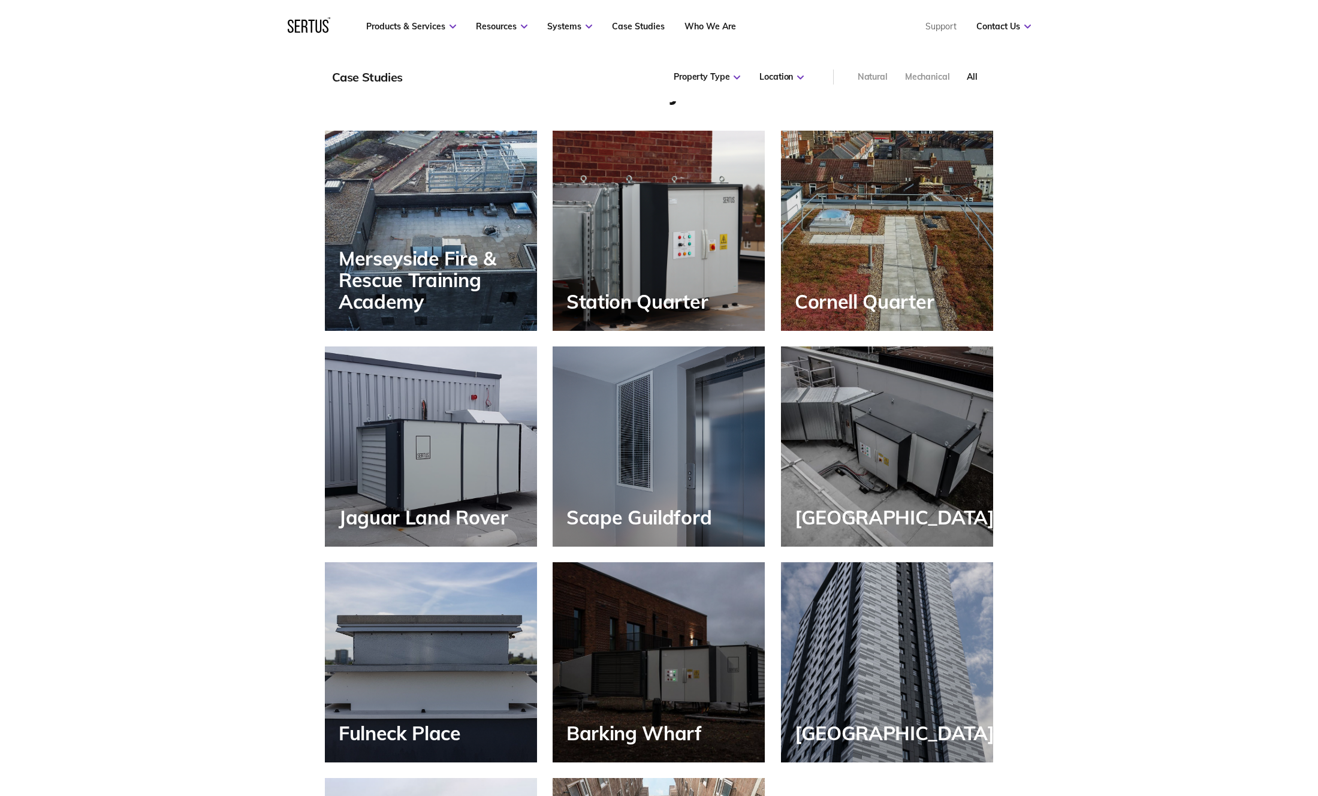
scroll to position [6, 6]
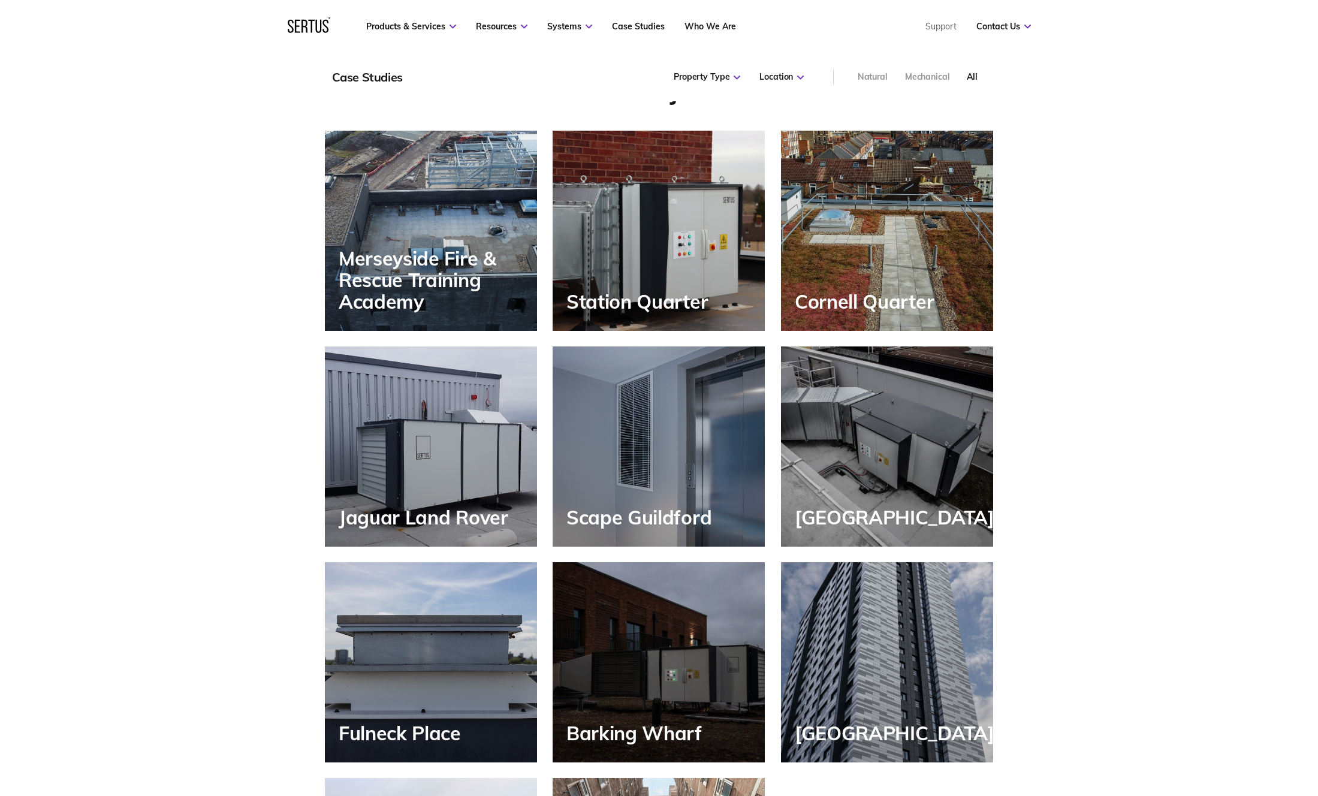
click at [435, 231] on div "Merseyside Fire & Rescue Training Academy" at bounding box center [431, 231] width 212 height 200
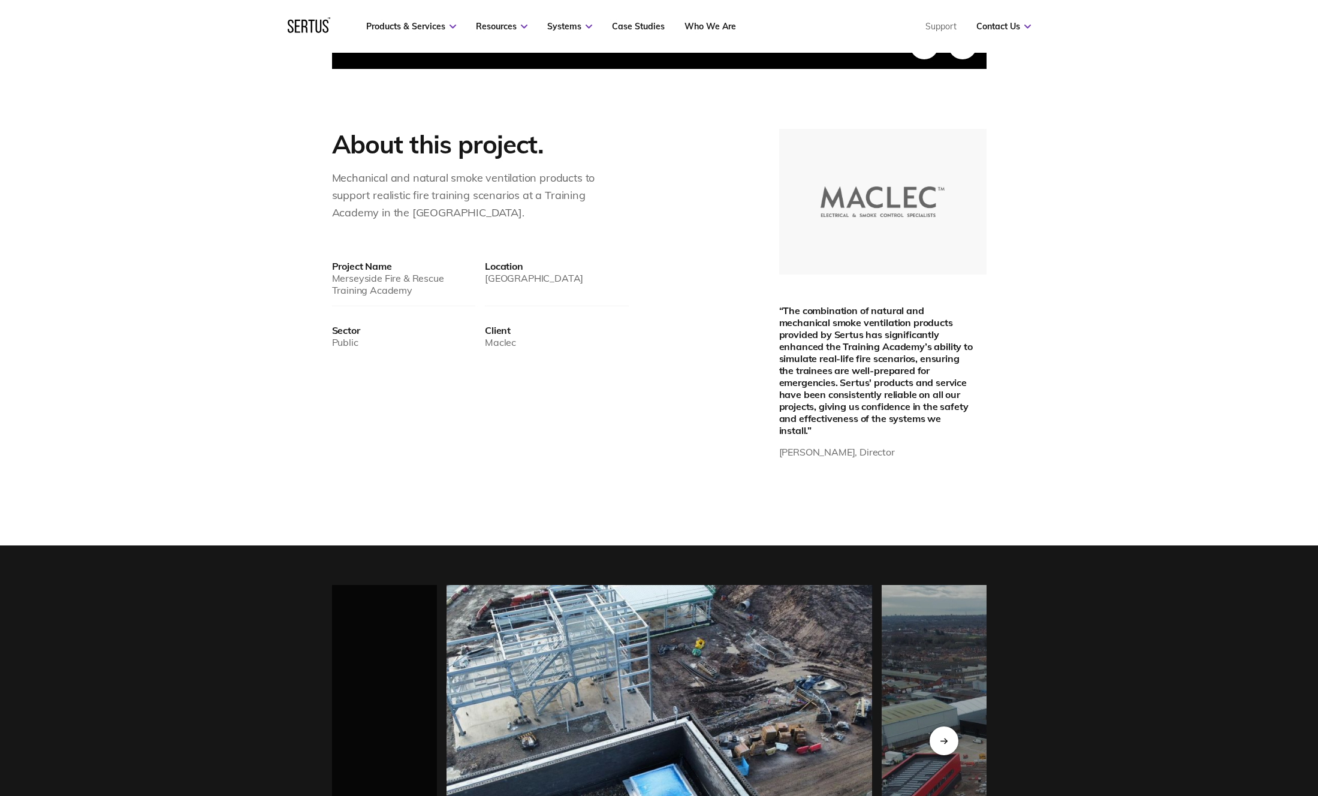
click at [657, 263] on div "About this project. Mechanical and natural smoke ventilation products to suppor…" at bounding box center [498, 295] width 333 height 333
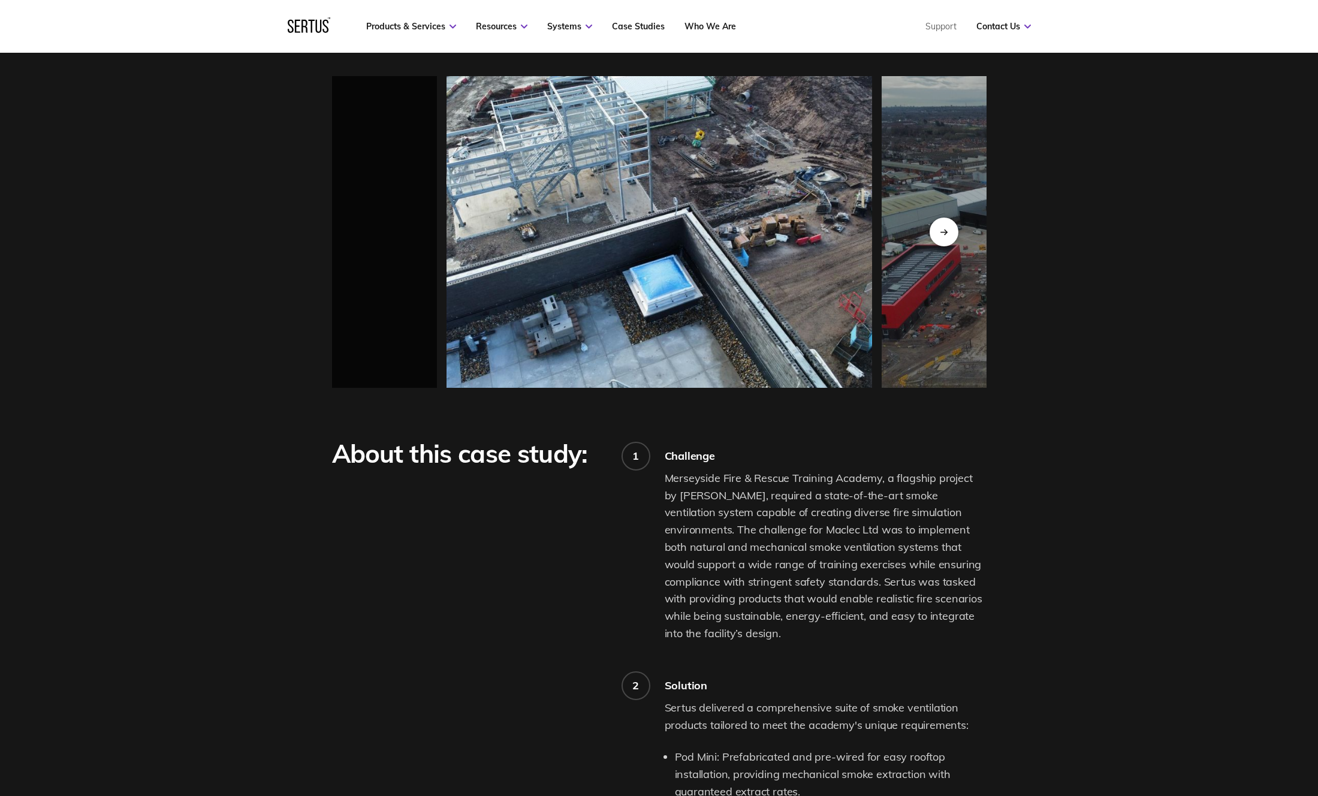
scroll to position [1137, 0]
drag, startPoint x: 666, startPoint y: 443, endPoint x: 737, endPoint y: 440, distance: 70.8
click at [737, 448] on div "Challenge" at bounding box center [826, 455] width 322 height 14
copy div "Challenge"
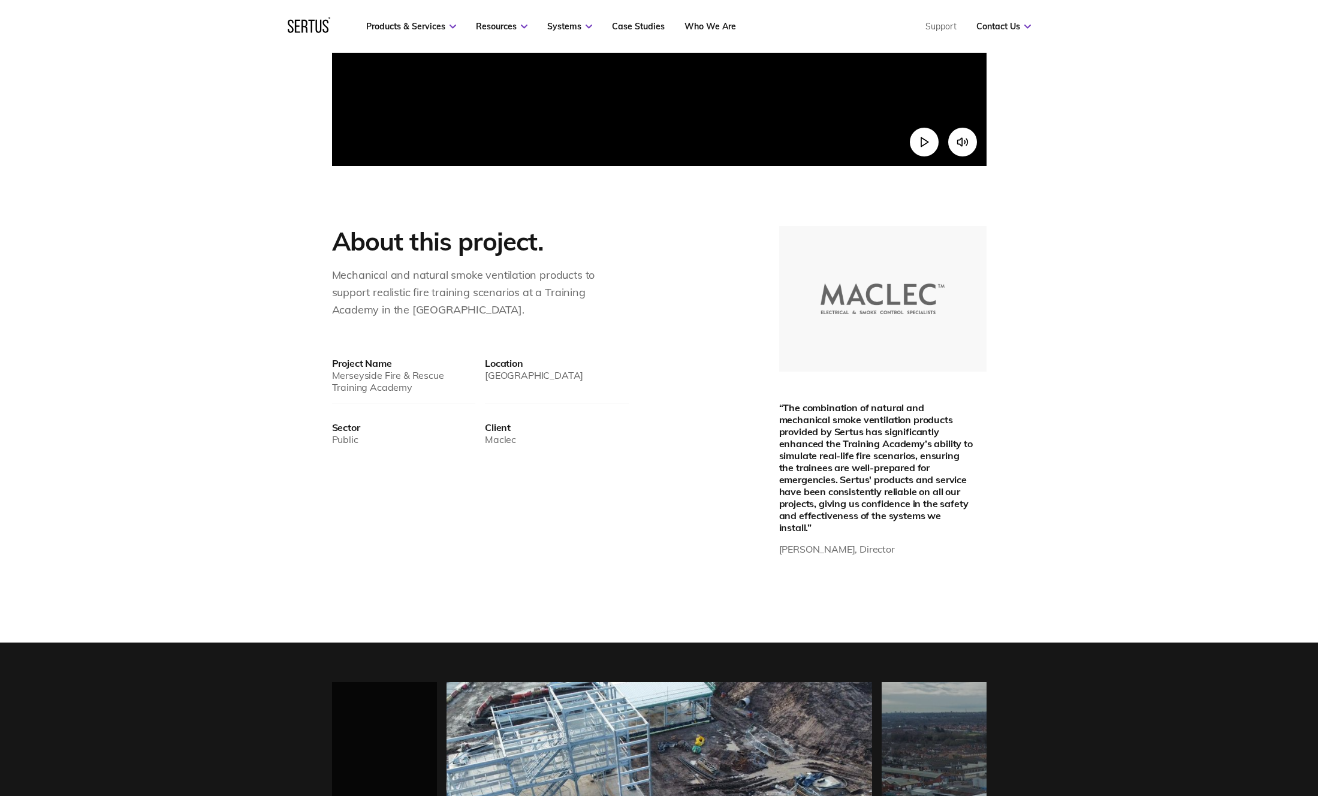
scroll to position [544, 0]
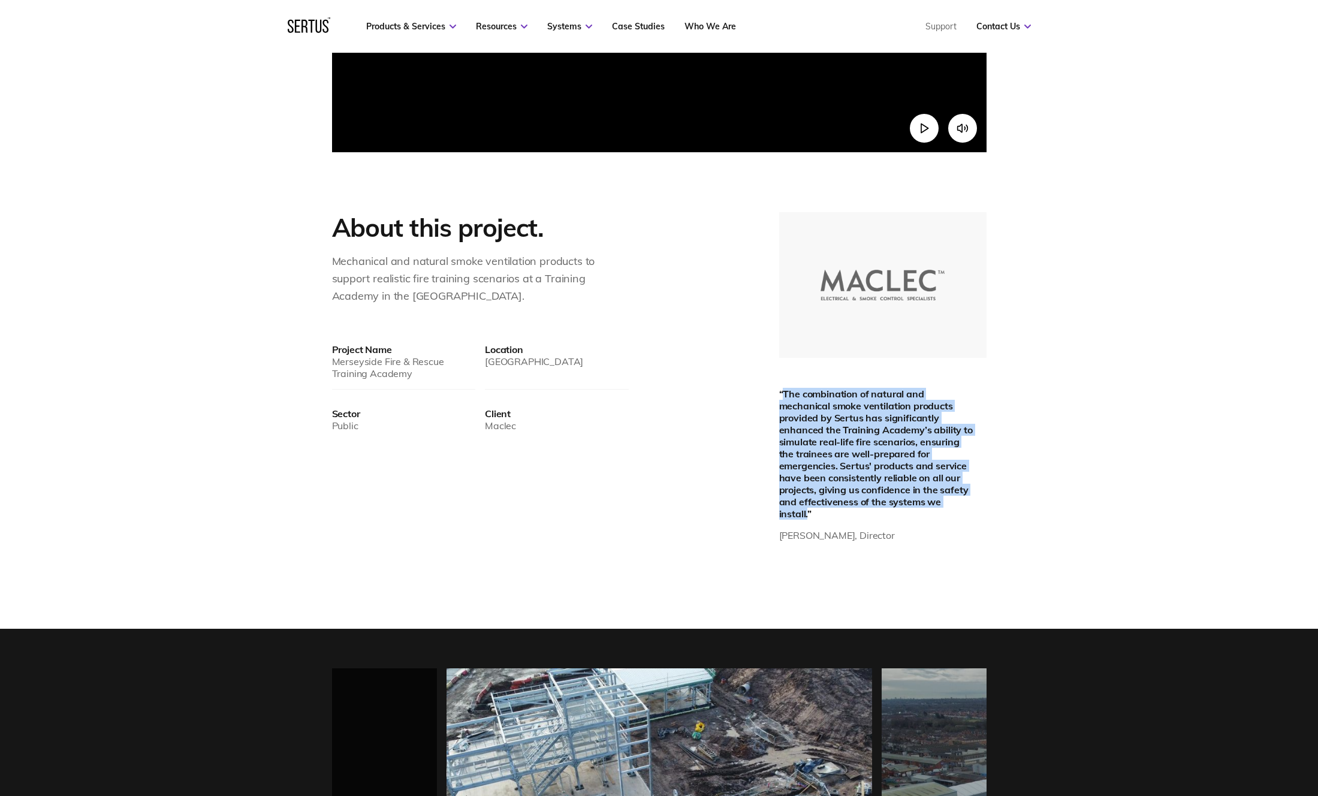
drag, startPoint x: 784, startPoint y: 393, endPoint x: 972, endPoint y: 503, distance: 218.4
click at [972, 503] on div "“The combination of natural and mechanical smoke ventilation products provided …" at bounding box center [877, 454] width 197 height 132
copy div "The combination of natural and mechanical smoke ventilation products provided b…"
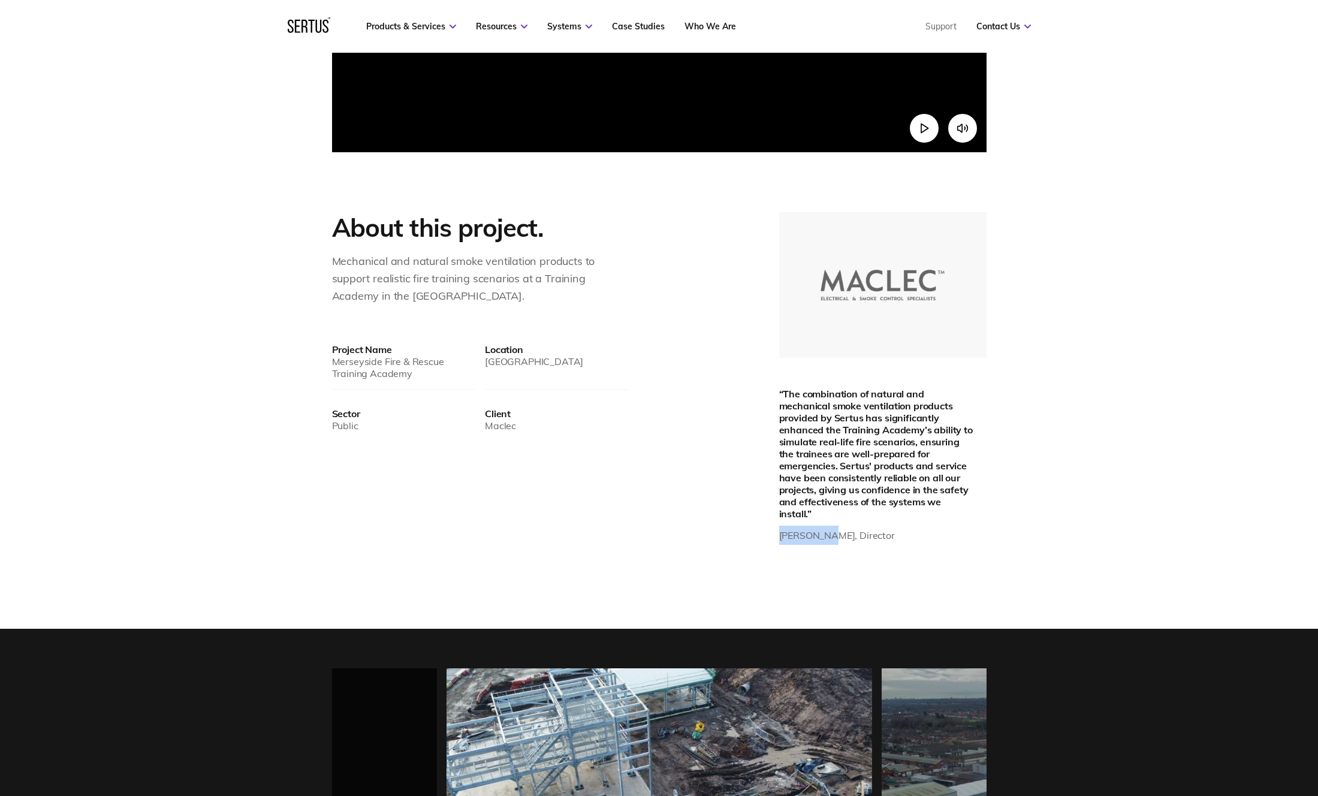
drag, startPoint x: 781, startPoint y: 523, endPoint x: 827, endPoint y: 524, distance: 46.8
click at [827, 526] on div "[PERSON_NAME], Director" at bounding box center [877, 535] width 197 height 19
copy div "[PERSON_NAME]"
drag, startPoint x: 834, startPoint y: 523, endPoint x: 908, endPoint y: 523, distance: 74.3
click at [908, 526] on div "[PERSON_NAME], Director" at bounding box center [877, 535] width 197 height 19
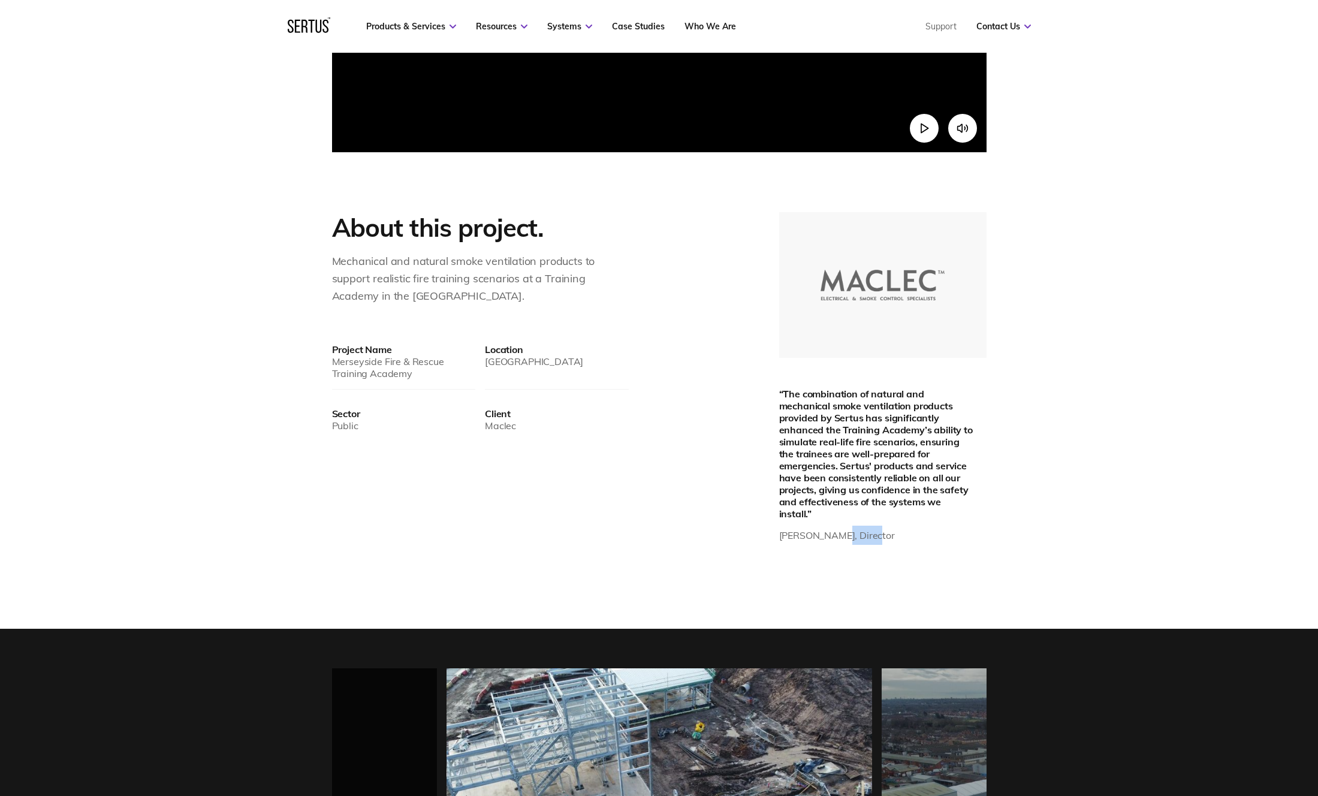
copy div "Director"
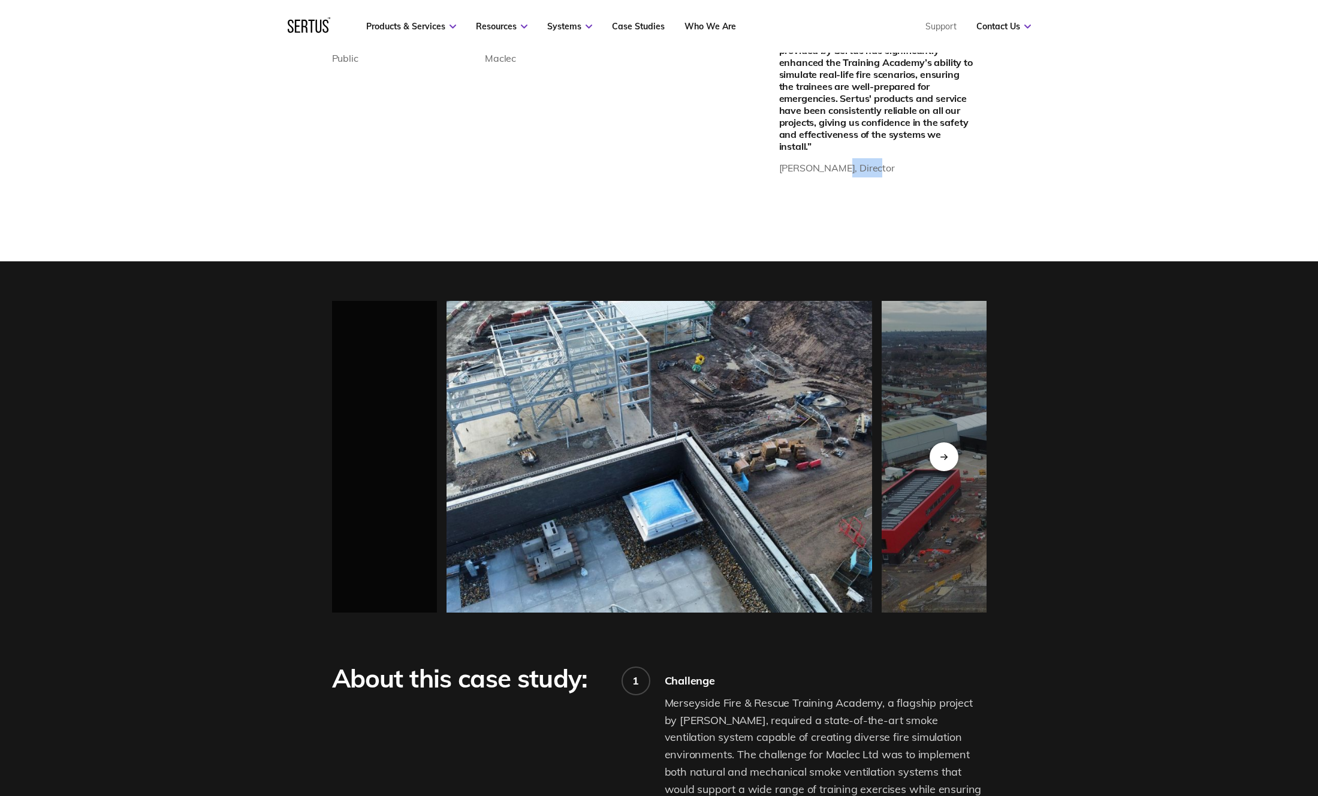
scroll to position [892, 0]
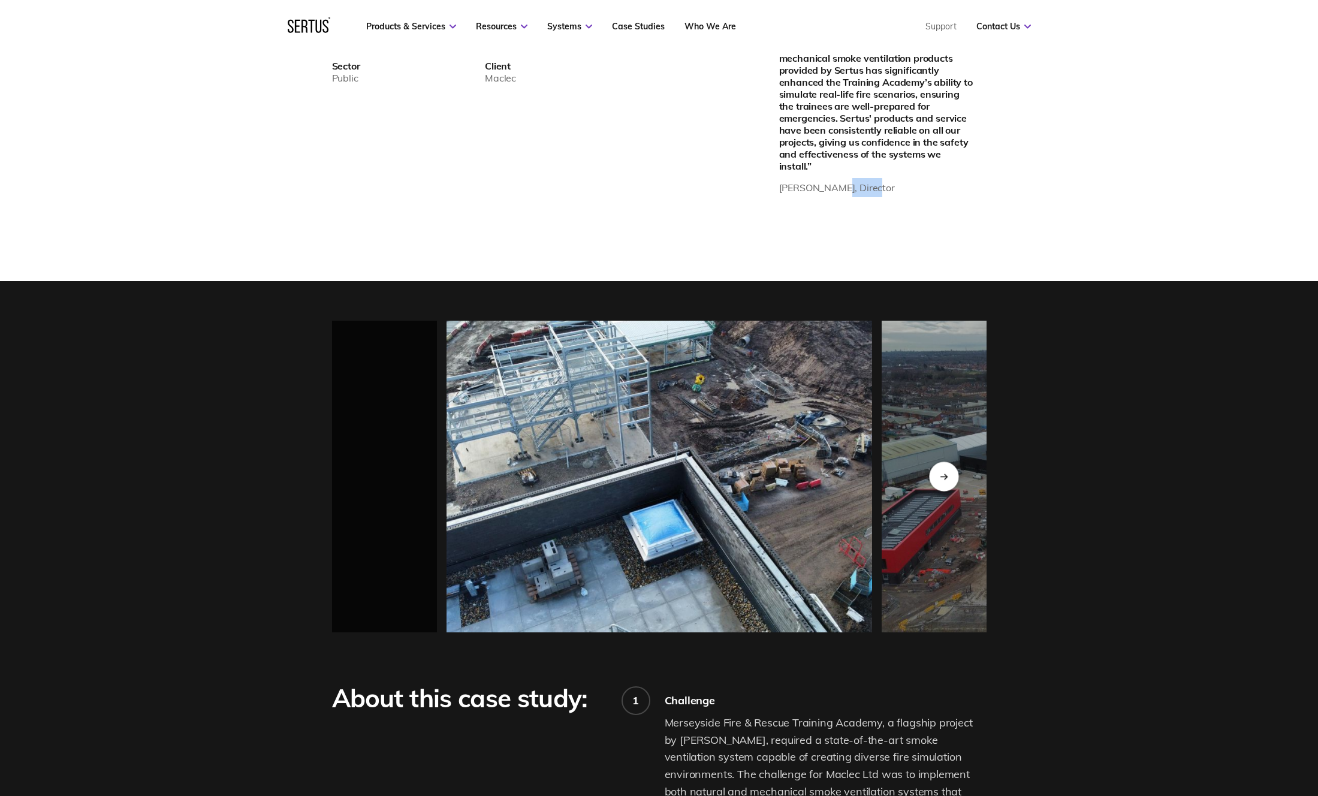
click at [945, 462] on div "Next slide" at bounding box center [943, 476] width 29 height 29
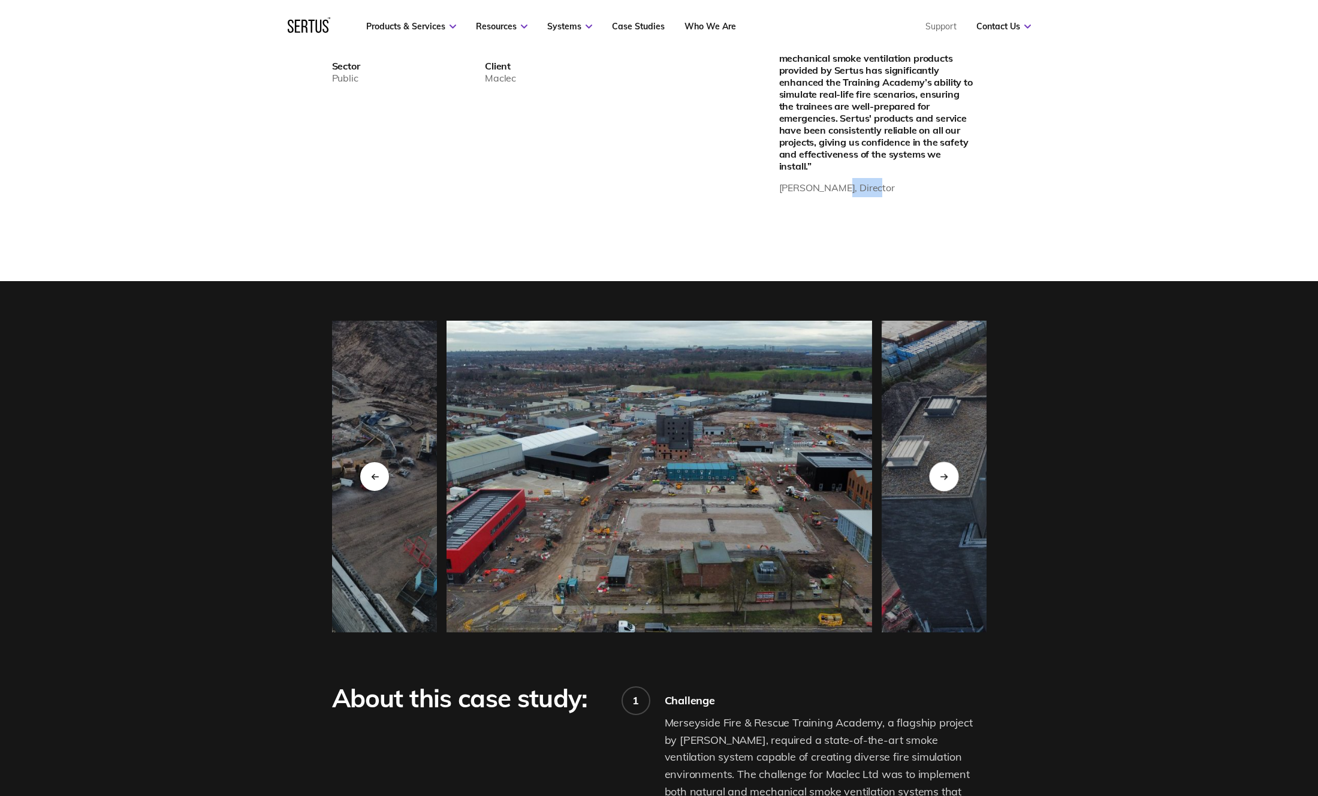
click at [945, 462] on div "Next slide" at bounding box center [943, 476] width 29 height 29
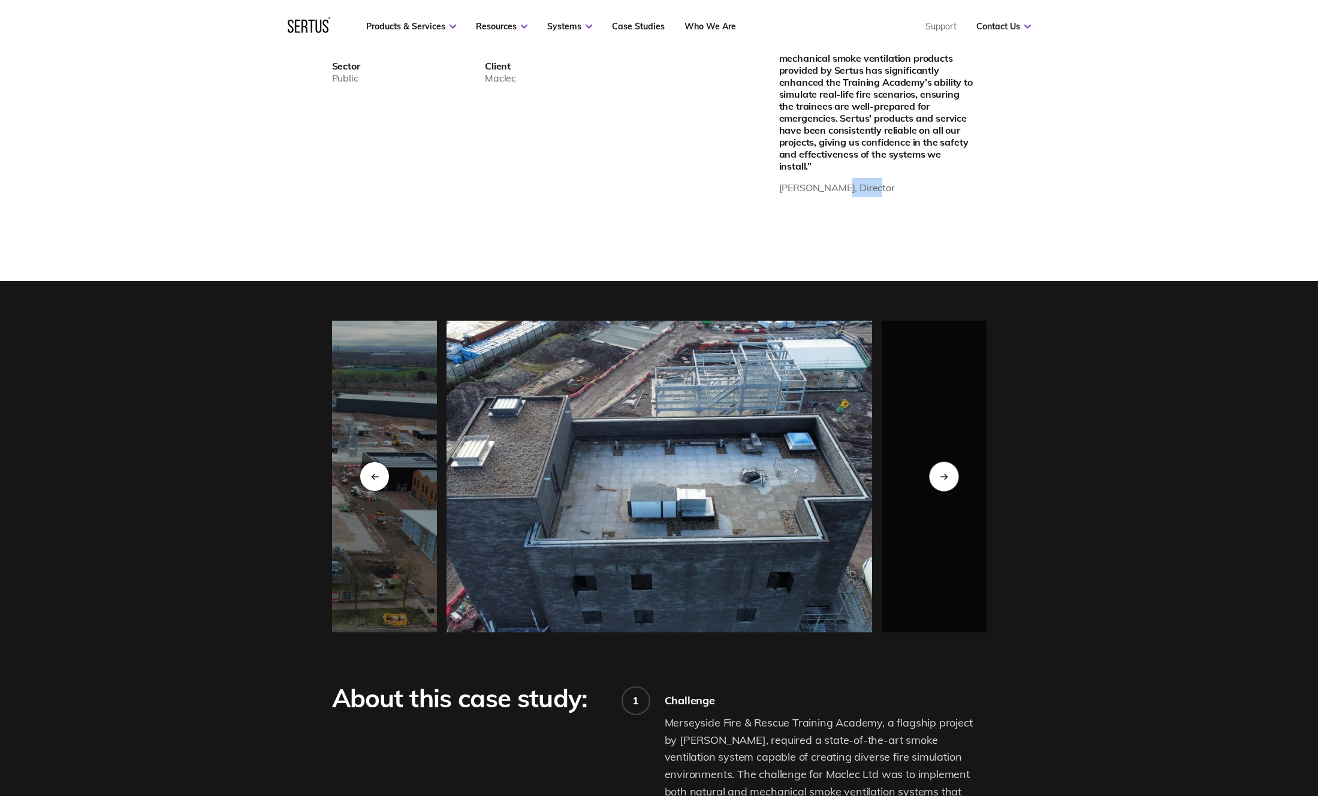
click at [945, 462] on div "Next slide" at bounding box center [943, 476] width 29 height 29
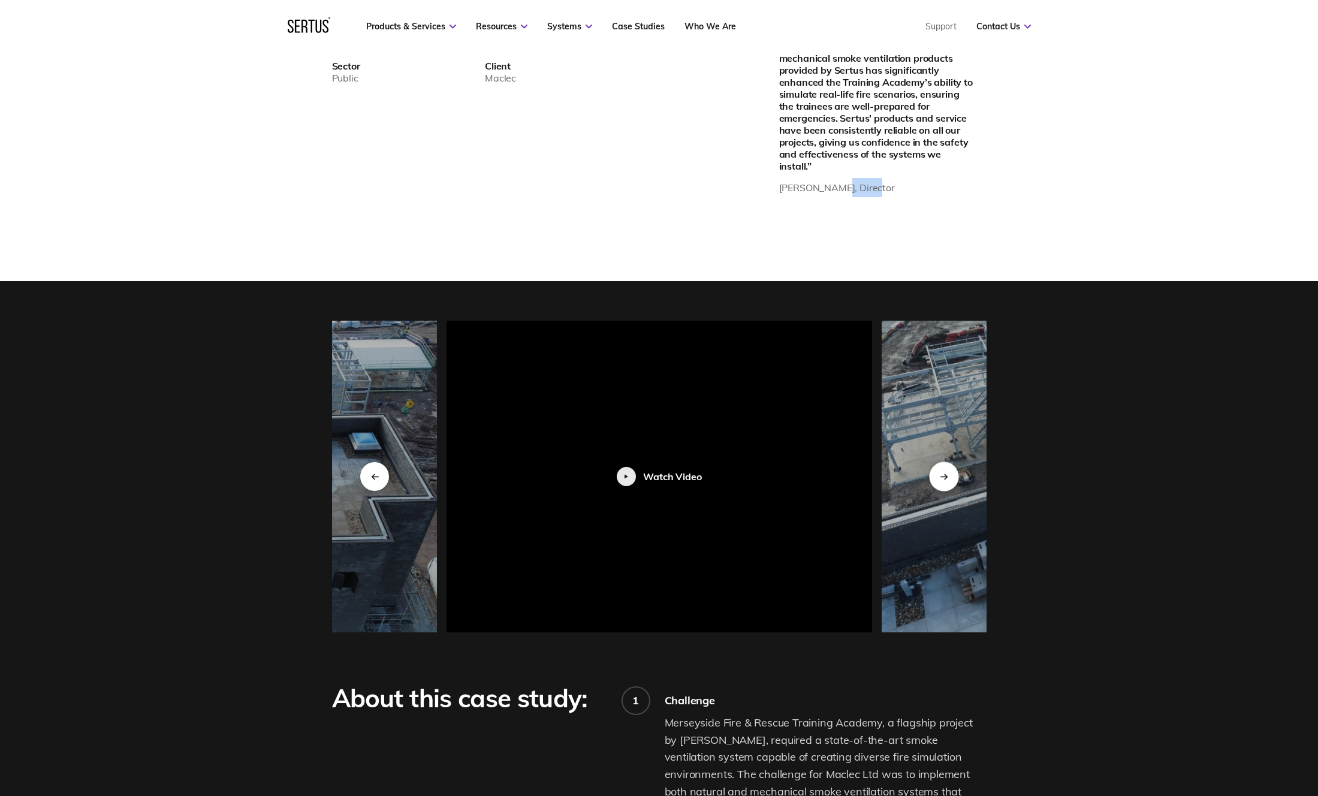
click at [945, 462] on div "Next slide" at bounding box center [943, 476] width 29 height 29
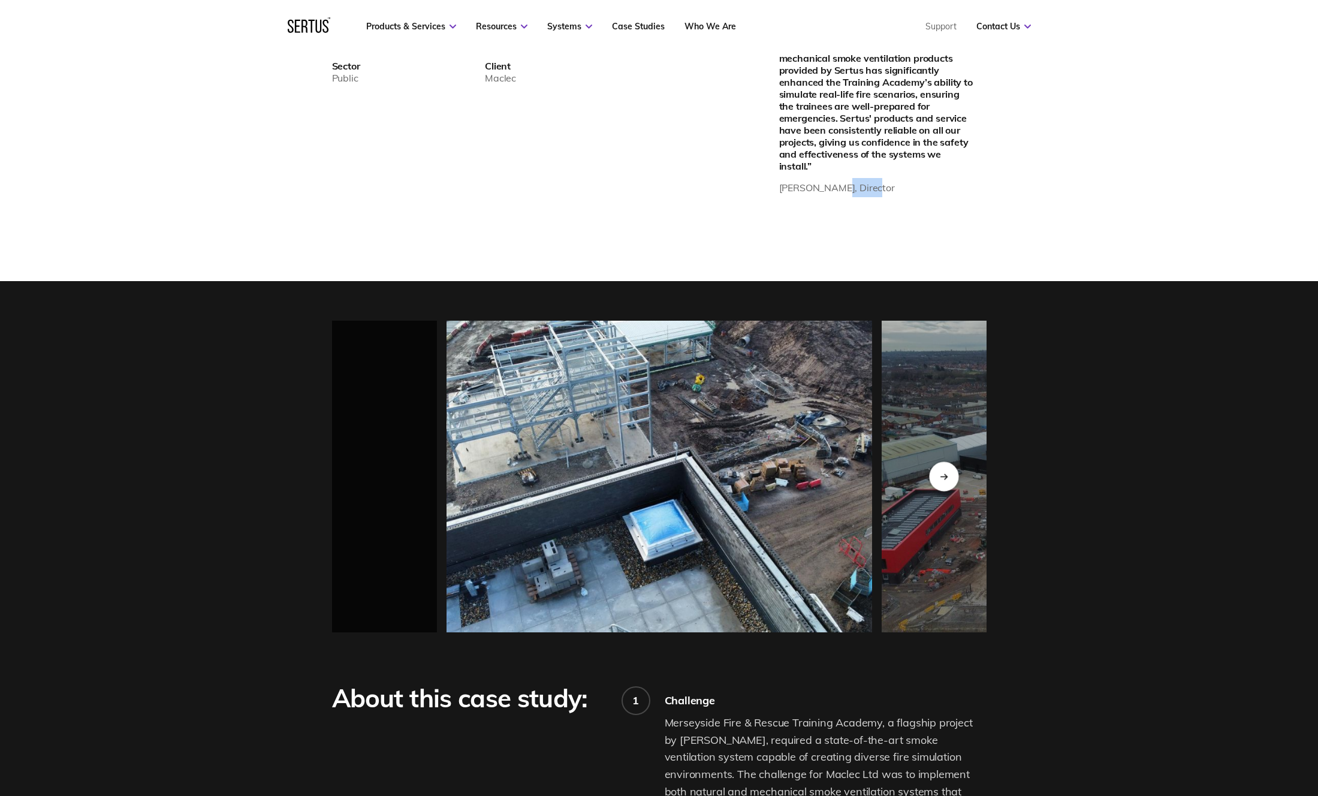
click at [945, 462] on div "Next slide" at bounding box center [943, 476] width 29 height 29
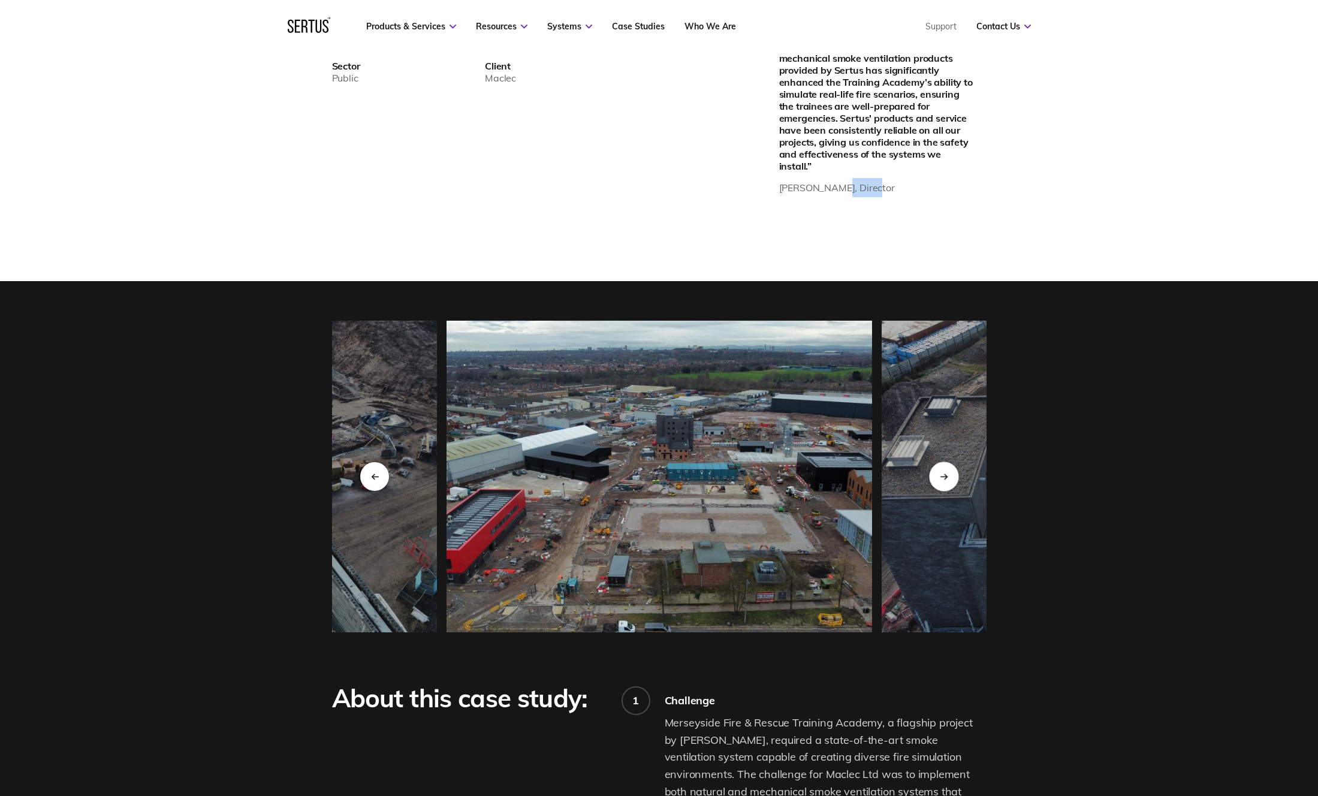
click at [945, 462] on div "Next slide" at bounding box center [943, 476] width 29 height 29
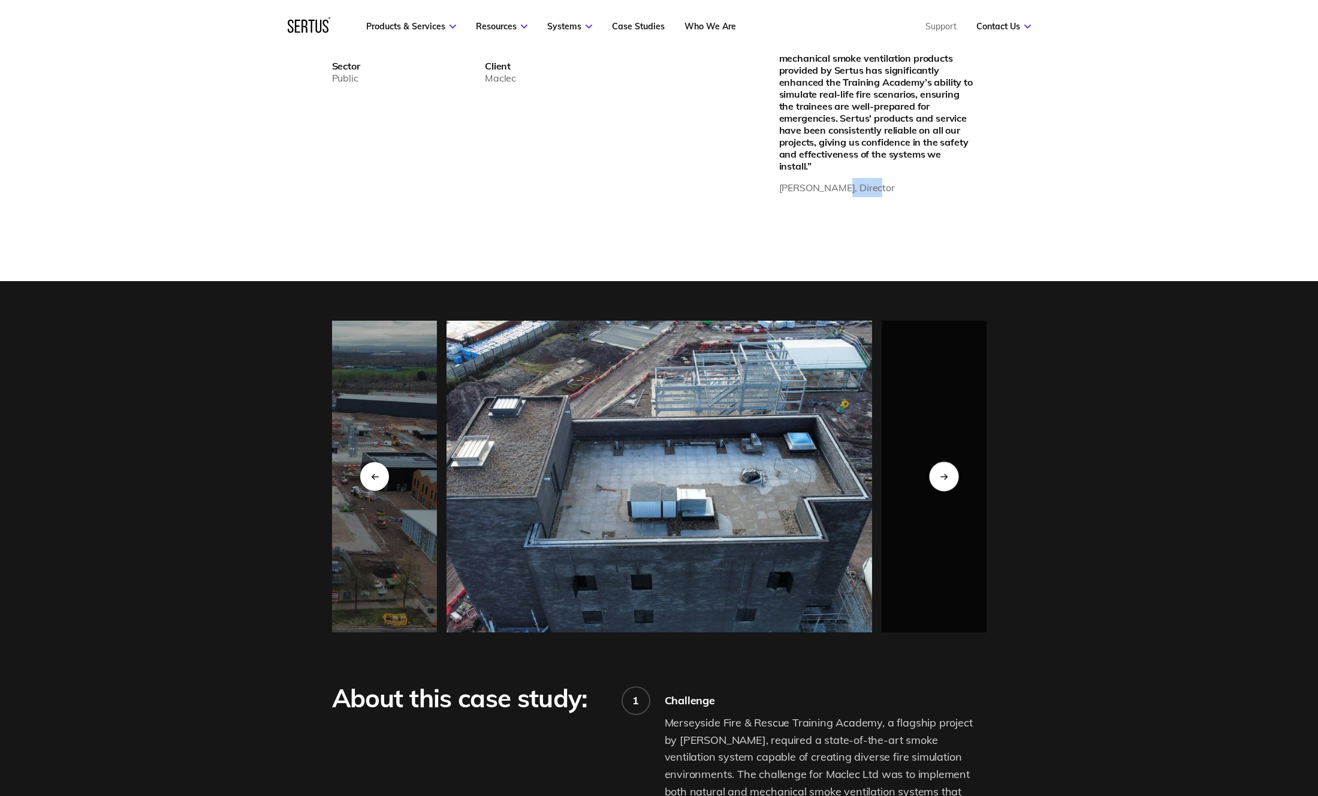
click at [945, 462] on div "Next slide" at bounding box center [943, 476] width 29 height 29
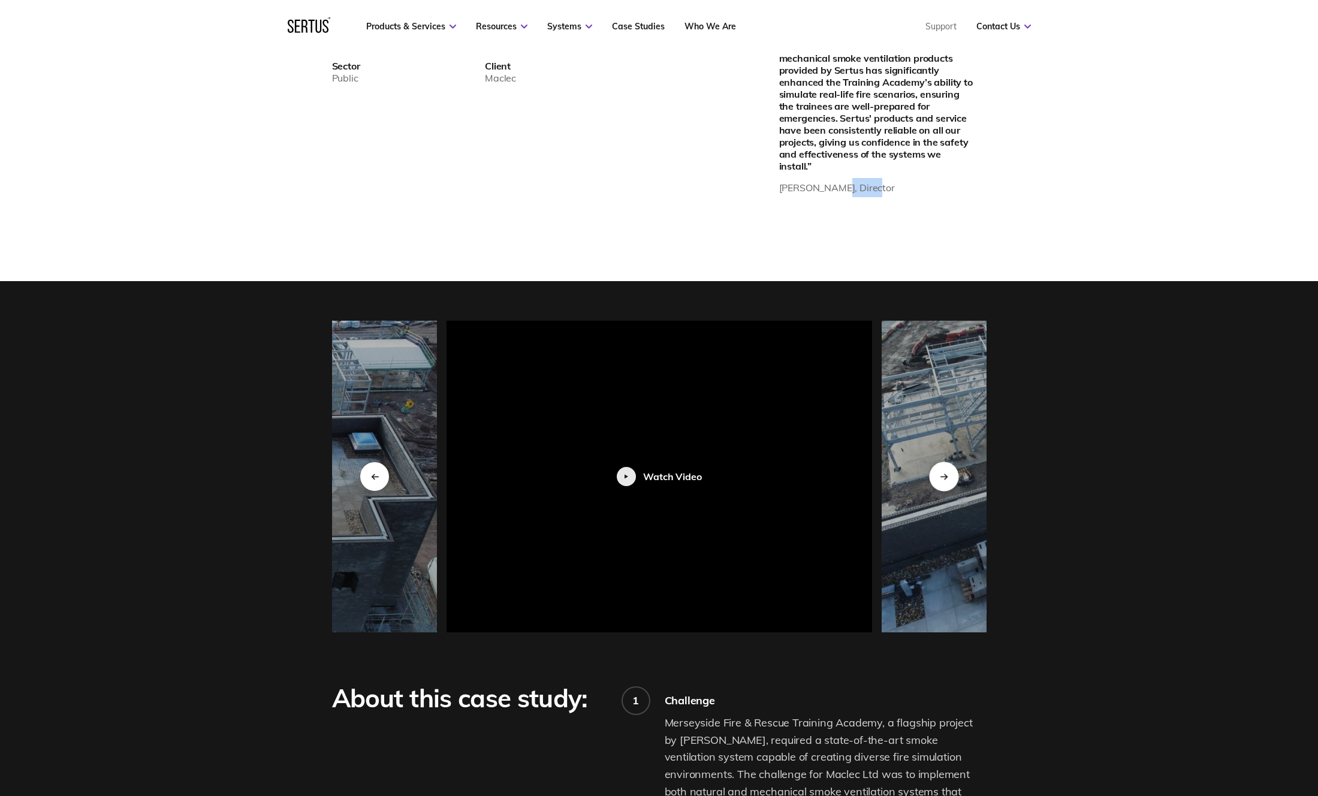
click at [945, 462] on div "Next slide" at bounding box center [943, 476] width 29 height 29
